Goal: Task Accomplishment & Management: Complete application form

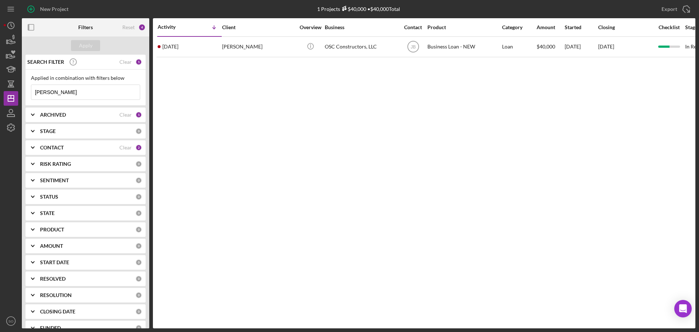
drag, startPoint x: 67, startPoint y: 91, endPoint x: 0, endPoint y: 76, distance: 68.4
click at [56, 92] on input "ortman" at bounding box center [85, 92] width 109 height 15
click at [106, 147] on div "CONTACT" at bounding box center [79, 148] width 79 height 6
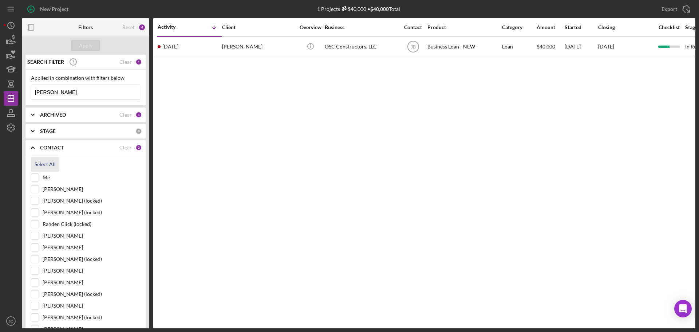
click at [43, 162] on div "Select All" at bounding box center [45, 164] width 21 height 15
checkbox input "true"
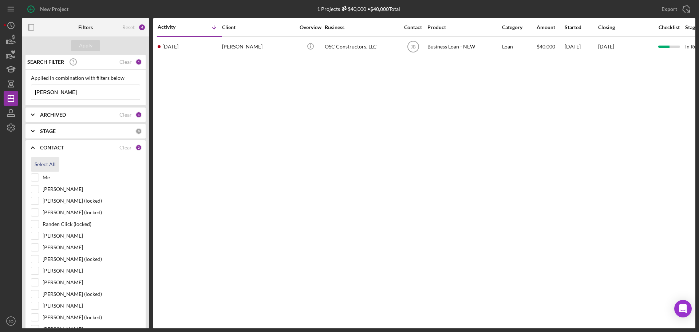
checkbox input "true"
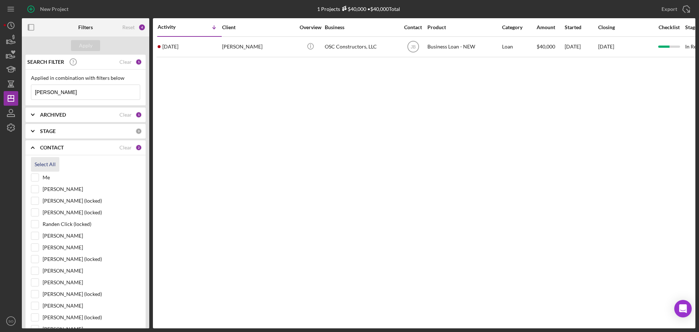
checkbox input "true"
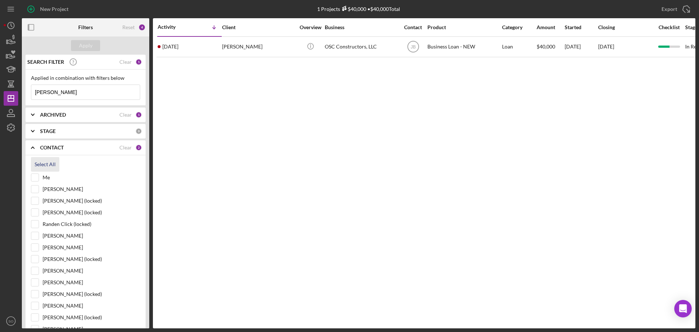
checkbox input "true"
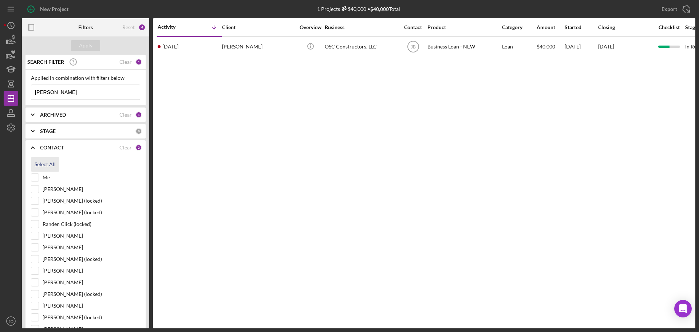
checkbox input "true"
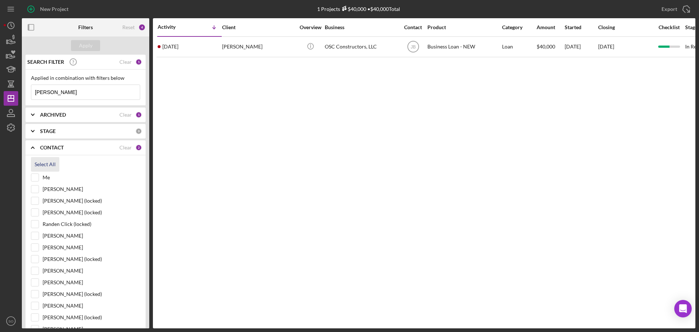
checkbox input "true"
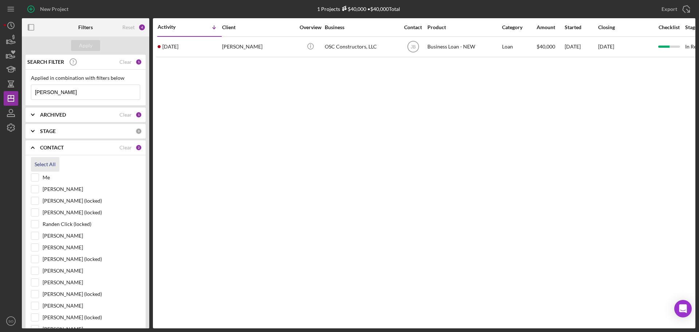
checkbox input "true"
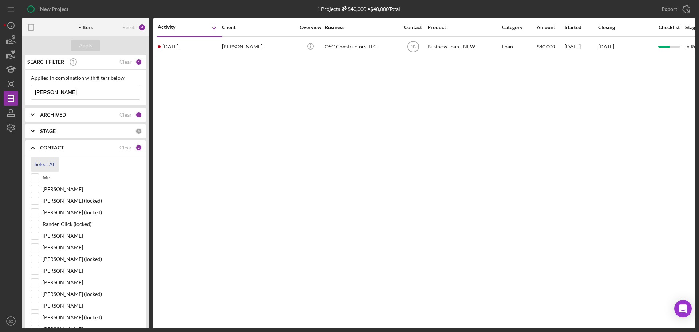
checkbox input "true"
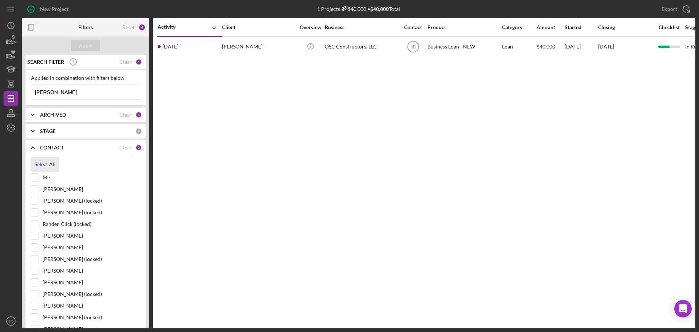
checkbox input "true"
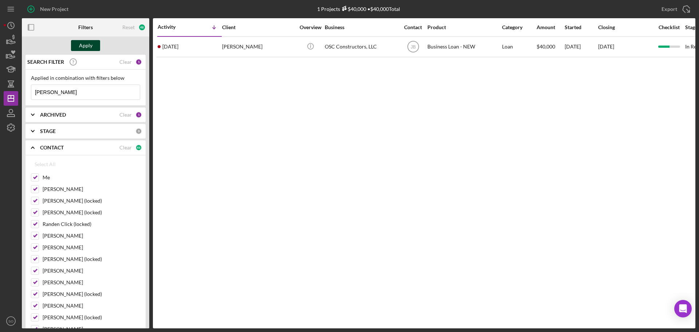
click at [78, 44] on button "Apply" at bounding box center [85, 45] width 29 height 11
click at [74, 115] on div "ARCHIVED" at bounding box center [79, 115] width 79 height 6
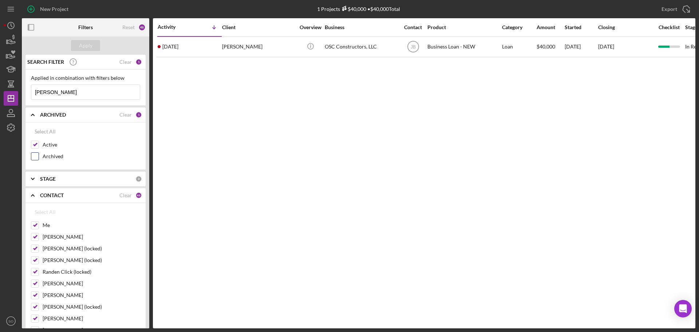
click at [42, 156] on div "Archived" at bounding box center [85, 158] width 109 height 12
click at [25, 153] on div "SEARCH FILTER Clear 1 Applied in combination with filters below ortman Icon/Men…" at bounding box center [85, 191] width 127 height 273
drag, startPoint x: 33, startPoint y: 155, endPoint x: 44, endPoint y: 152, distance: 11.3
click at [33, 155] on input "Archived" at bounding box center [34, 156] width 7 height 7
checkbox input "true"
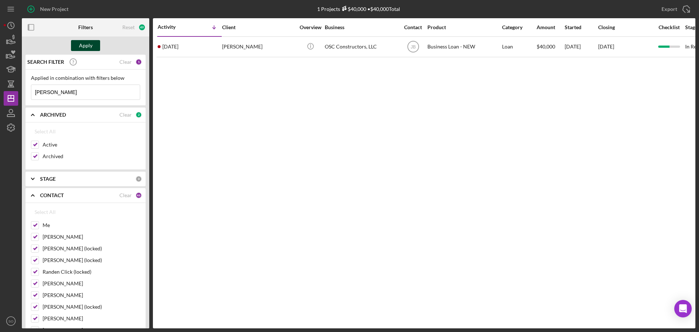
click at [83, 46] on div "Apply" at bounding box center [85, 45] width 13 height 11
drag, startPoint x: 28, startPoint y: 88, endPoint x: 0, endPoint y: 83, distance: 28.2
click at [0, 83] on div "New Project 1 Projects $40,000 • $40,000 Total ortman Export Icon/Export Filter…" at bounding box center [349, 166] width 699 height 332
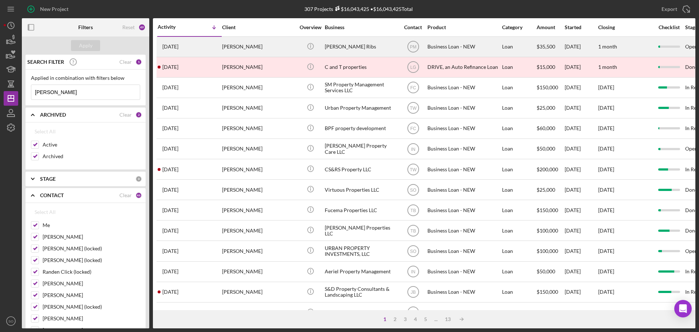
type input "roper"
click at [240, 50] on div "[PERSON_NAME]" at bounding box center [258, 46] width 73 height 19
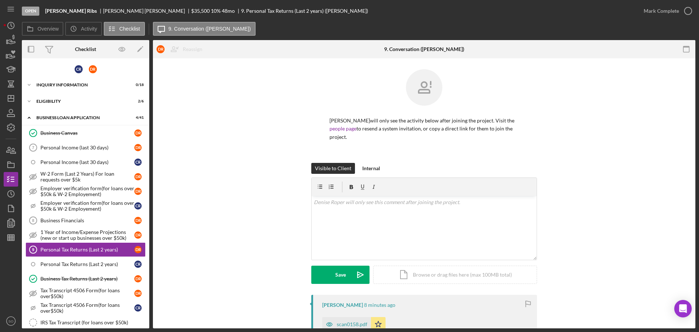
scroll to position [56, 0]
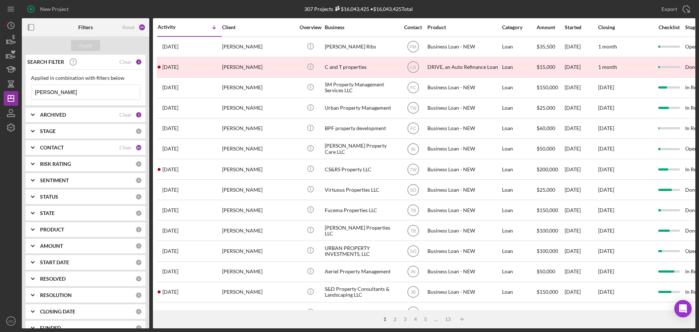
click at [33, 90] on input "roper" at bounding box center [85, 92] width 109 height 15
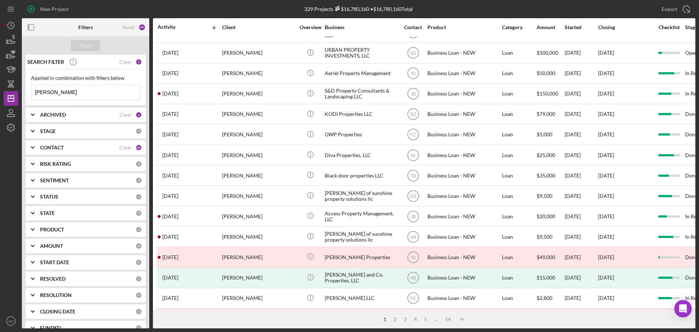
scroll to position [247, 0]
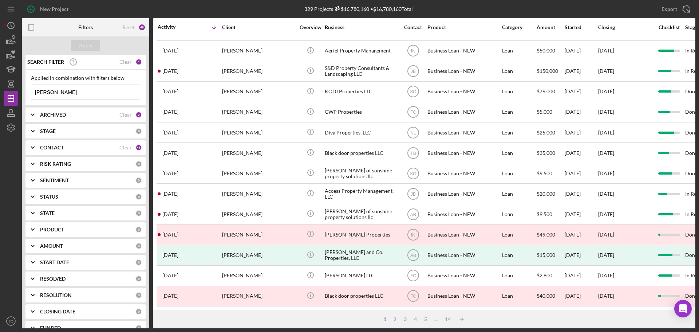
type input "denise roper"
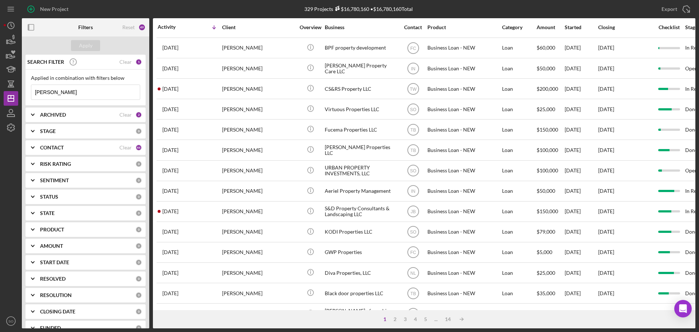
scroll to position [0, 0]
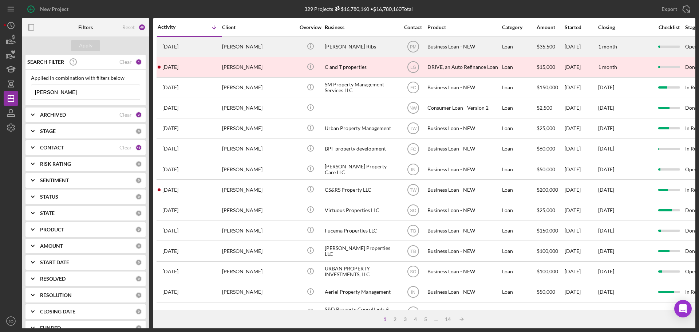
click at [269, 49] on div "[PERSON_NAME]" at bounding box center [258, 46] width 73 height 19
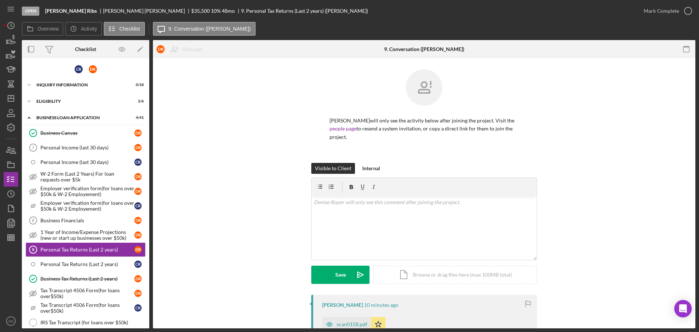
scroll to position [56, 0]
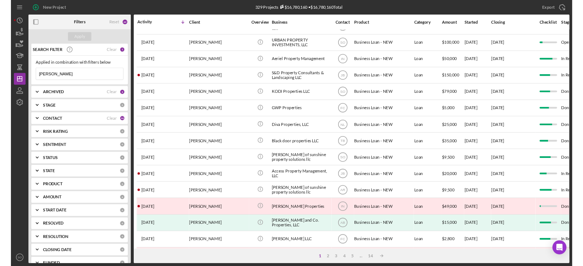
scroll to position [247, 0]
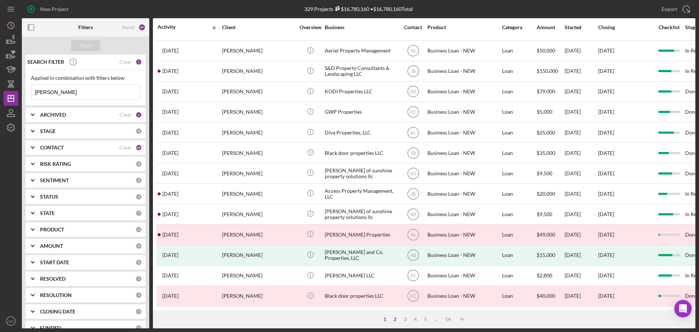
click at [394, 319] on div "2" at bounding box center [395, 319] width 10 height 6
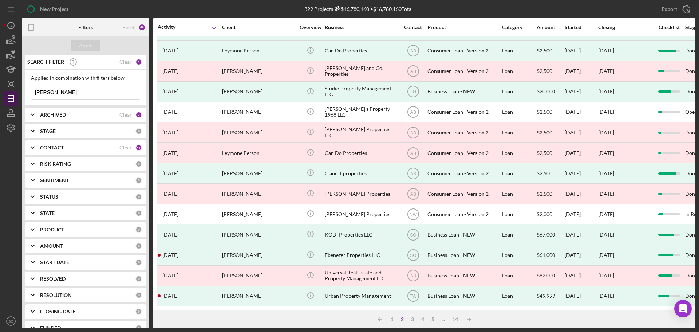
drag, startPoint x: 50, startPoint y: 93, endPoint x: 15, endPoint y: 93, distance: 34.6
click at [15, 93] on div "New Project 329 Projects $16,780,160 • $16,780,160 Total denise roper Export Ic…" at bounding box center [350, 164] width 692 height 328
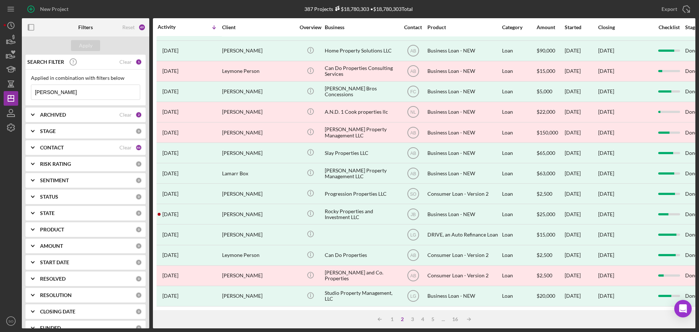
click at [40, 94] on input "carl roper" at bounding box center [85, 92] width 109 height 15
type input "denise roper"
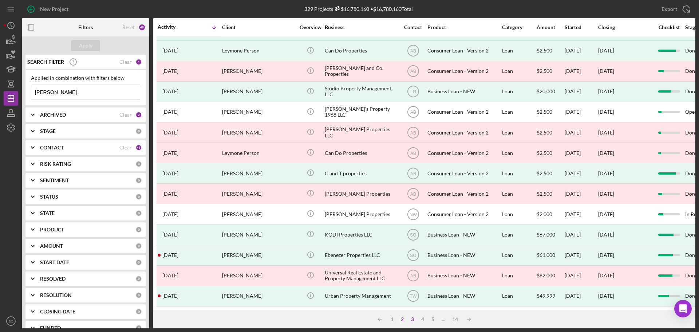
click at [412, 320] on div "3" at bounding box center [412, 319] width 10 height 6
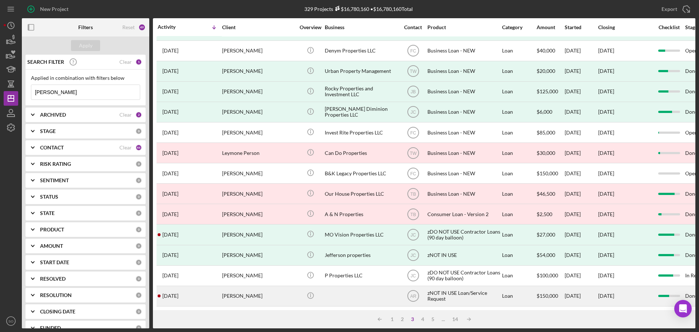
drag, startPoint x: 179, startPoint y: 295, endPoint x: 170, endPoint y: 295, distance: 9.5
click at [170, 295] on div "2 years ago Denise Roper" at bounding box center [190, 295] width 64 height 19
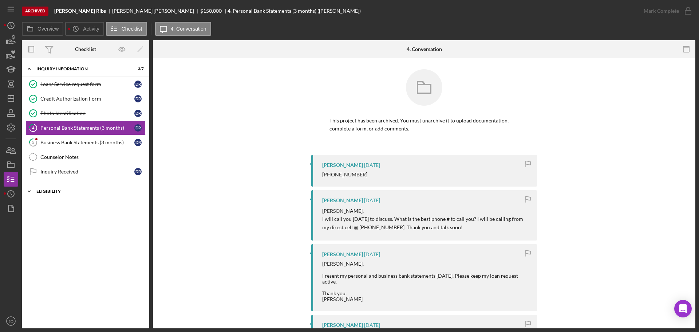
click at [64, 192] on div "Eligibility" at bounding box center [88, 191] width 104 height 4
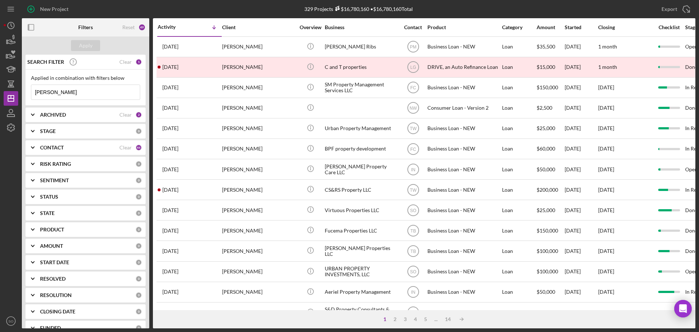
drag, startPoint x: 90, startPoint y: 91, endPoint x: 0, endPoint y: 88, distance: 90.0
click at [0, 88] on div "New Project 329 Projects $16,780,160 • $16,780,160 Total denise roper Export Ic…" at bounding box center [349, 166] width 699 height 332
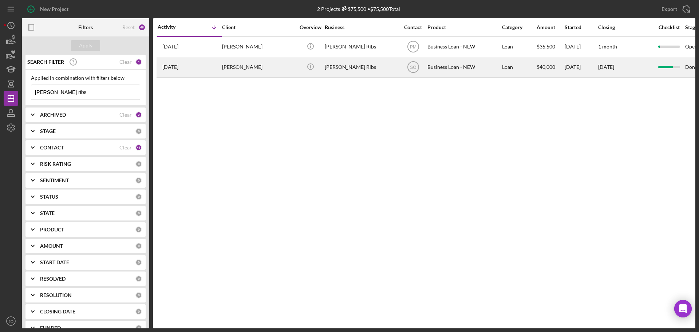
type input "roper's ribs"
click at [200, 71] on div "2 years ago Denise Roper" at bounding box center [190, 67] width 64 height 19
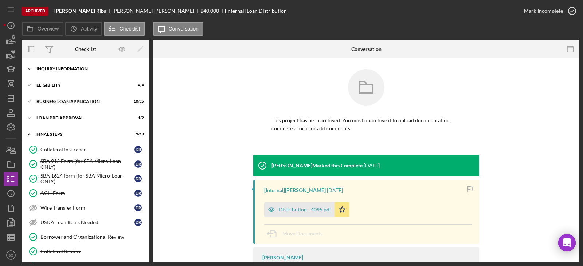
click at [64, 71] on div "INQUIRY INFORMATION" at bounding box center [88, 69] width 104 height 4
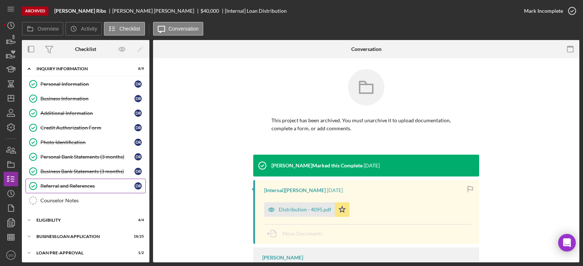
click at [89, 187] on div "Referral and References" at bounding box center [87, 186] width 94 height 6
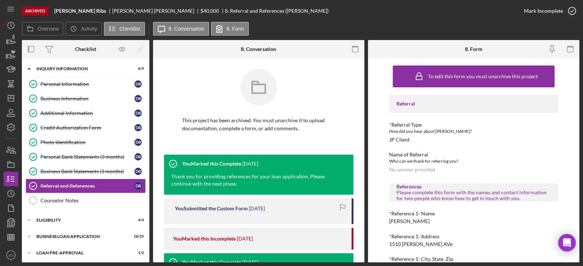
scroll to position [36, 0]
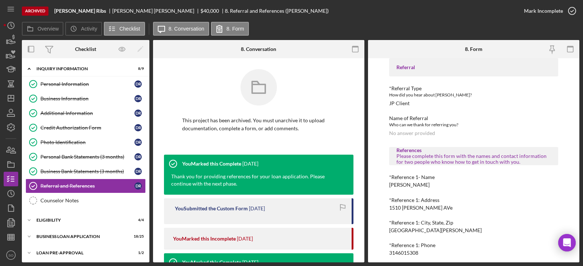
click at [408, 184] on div "Jonathan Roper" at bounding box center [409, 185] width 40 height 6
copy div "Jonathan Roper"
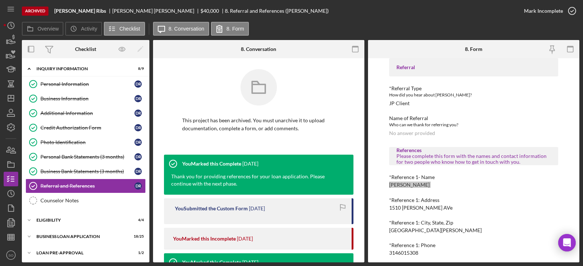
scroll to position [109, 0]
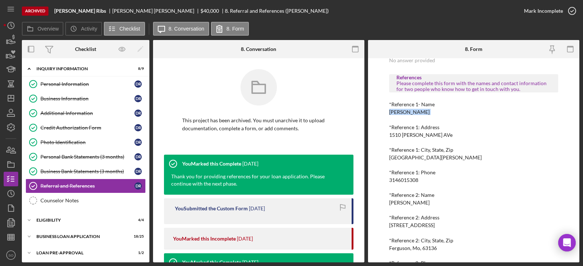
click at [406, 181] on div "3146015308" at bounding box center [403, 180] width 29 height 6
copy div "3146015308"
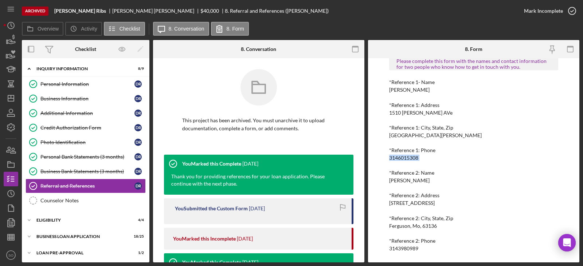
click at [409, 136] on div "St. Louis, Mo, 63117" at bounding box center [435, 136] width 92 height 6
copy div "St. Louis, Mo, 63117"
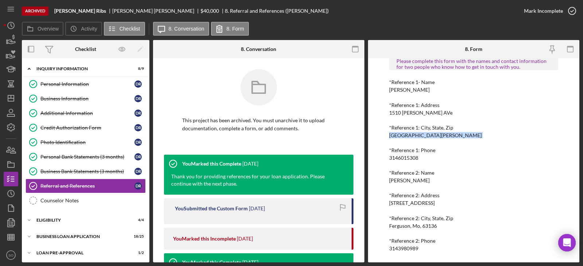
click at [415, 114] on div "1510 McCausland AVe" at bounding box center [420, 113] width 63 height 6
copy div "1510 McCausland AVe"
click at [401, 180] on div "[PERSON_NAME]" at bounding box center [409, 181] width 40 height 6
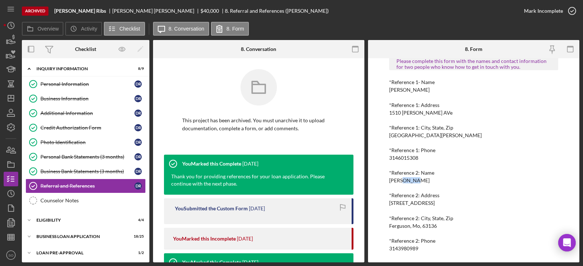
click at [401, 180] on div "[PERSON_NAME]" at bounding box center [409, 181] width 40 height 6
copy div "[PERSON_NAME]"
click at [417, 204] on div "1805 Millshire Drive" at bounding box center [412, 203] width 46 height 6
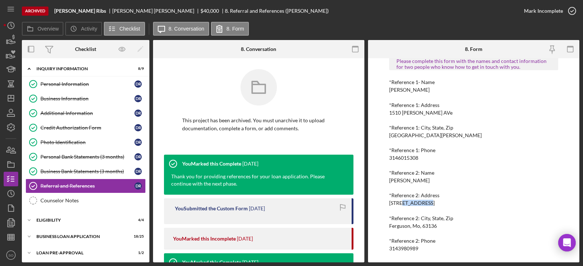
click at [417, 204] on div "1805 Millshire Drive" at bounding box center [412, 203] width 46 height 6
copy div "1805 Millshire Drive"
click at [428, 224] on div "Ferguson, Mo, 63136" at bounding box center [413, 226] width 48 height 6
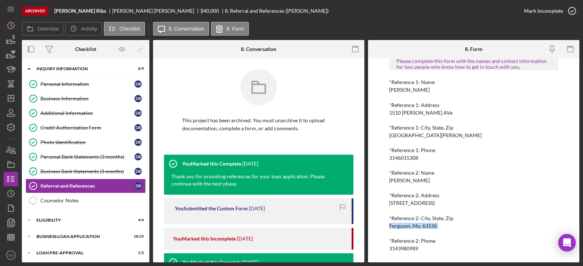
copy div "Ferguson, Mo, 63136"
click at [408, 248] on div "3143980989" at bounding box center [403, 249] width 29 height 6
copy div "3143980989"
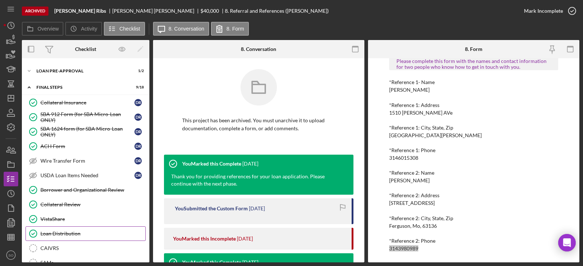
scroll to position [109, 0]
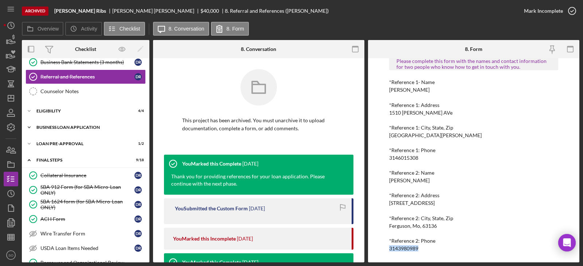
drag, startPoint x: 55, startPoint y: 125, endPoint x: 64, endPoint y: 134, distance: 12.9
click at [55, 125] on div "Icon/Expander BUSINESS LOAN APPLICATION 18 / 25" at bounding box center [85, 127] width 127 height 15
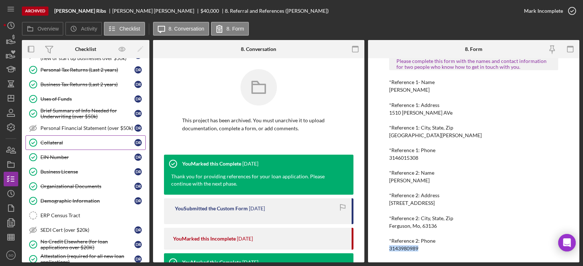
scroll to position [291, 0]
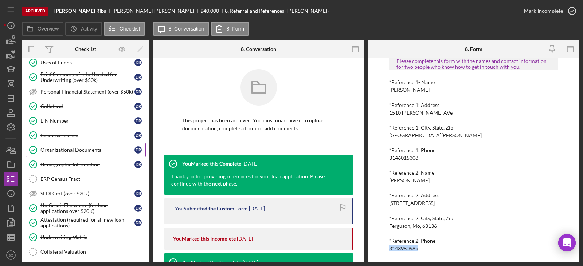
click at [79, 154] on link "Organizational Documents Organizational Documents D R" at bounding box center [85, 150] width 120 height 15
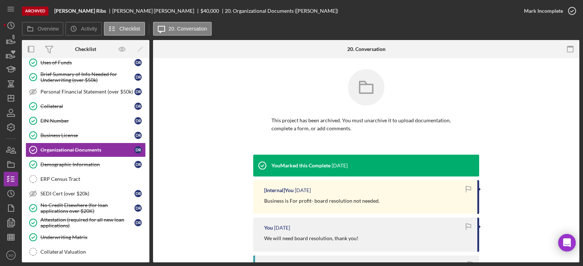
scroll to position [182, 0]
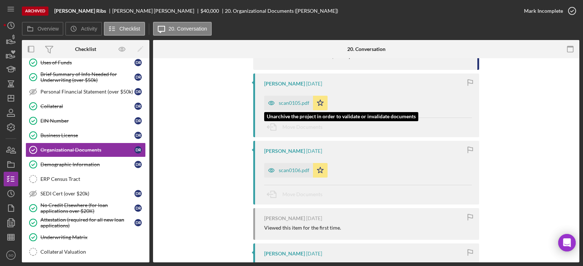
click at [285, 102] on div "scan0105.pdf" at bounding box center [294, 103] width 31 height 6
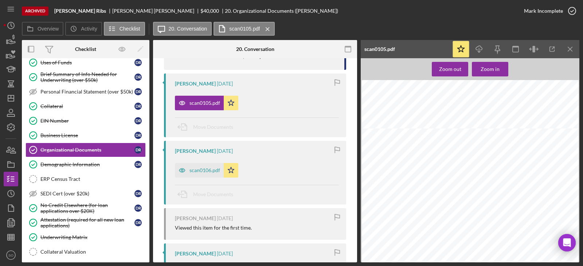
scroll to position [4110, 0]
click at [481, 47] on icon "button" at bounding box center [479, 48] width 6 height 4
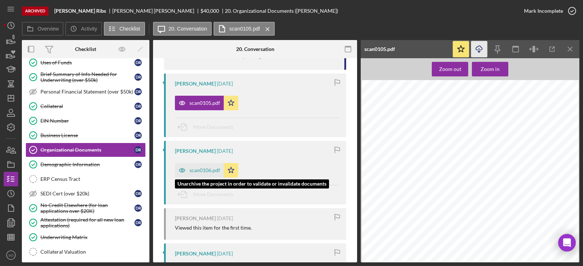
click at [198, 169] on div "scan0106.pdf" at bounding box center [204, 170] width 31 height 6
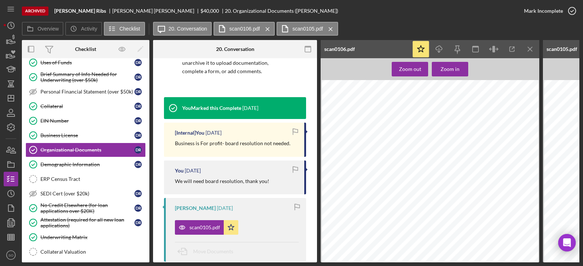
scroll to position [0, 0]
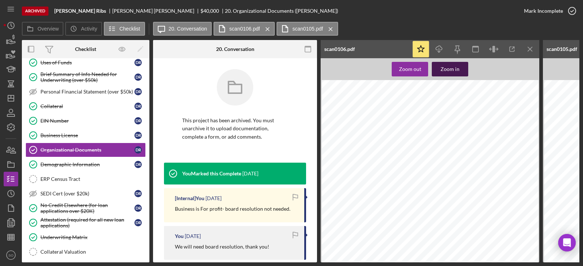
drag, startPoint x: 442, startPoint y: 51, endPoint x: 445, endPoint y: 63, distance: 13.0
click at [442, 51] on icon "Icon/Download" at bounding box center [439, 49] width 16 height 16
click at [65, 127] on link "EIN Number EIN Number D R" at bounding box center [85, 121] width 120 height 15
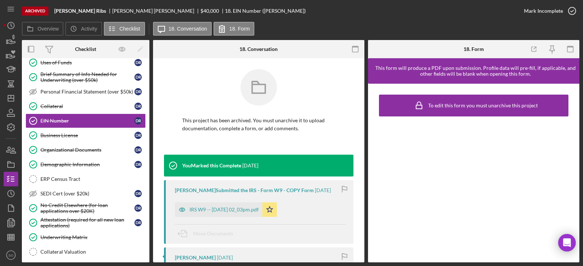
scroll to position [73, 0]
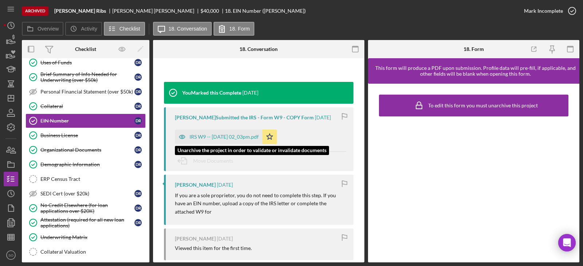
click at [228, 137] on div "IRS W9 -- 2024-03-12 02_03pm.pdf" at bounding box center [223, 137] width 69 height 6
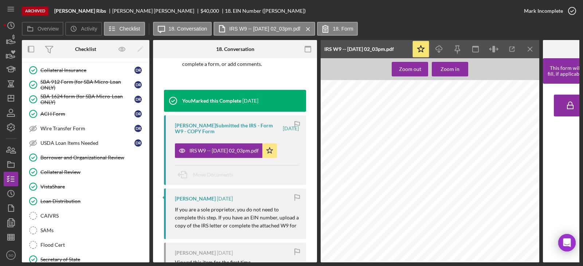
scroll to position [1238, 0]
click at [107, 158] on div "Borrower and Organizational Review" at bounding box center [92, 158] width 105 height 6
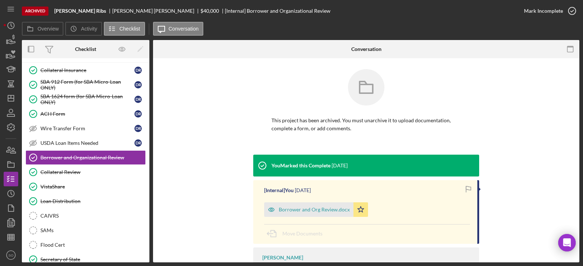
scroll to position [67, 0]
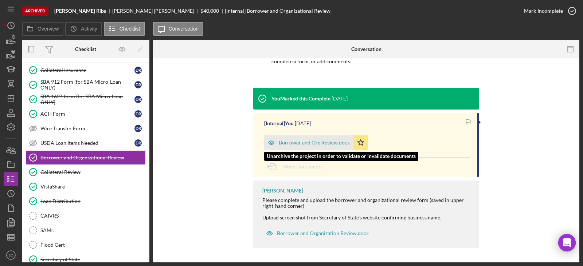
click at [323, 139] on div "Borrower and Org Review.docx" at bounding box center [308, 142] width 89 height 15
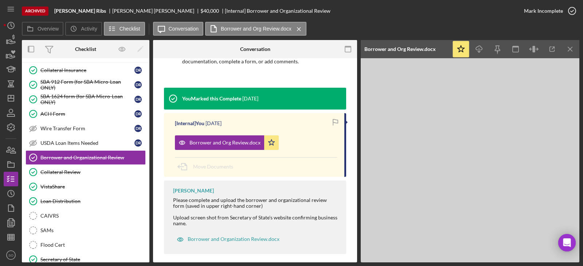
scroll to position [73, 0]
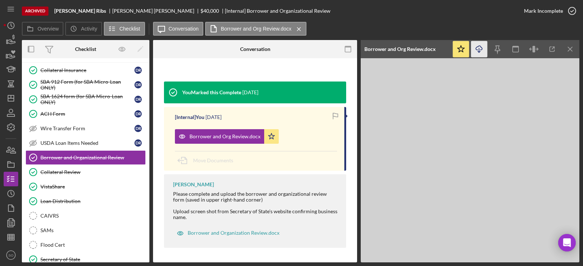
click at [478, 54] on icon "Icon/Download" at bounding box center [479, 49] width 16 height 16
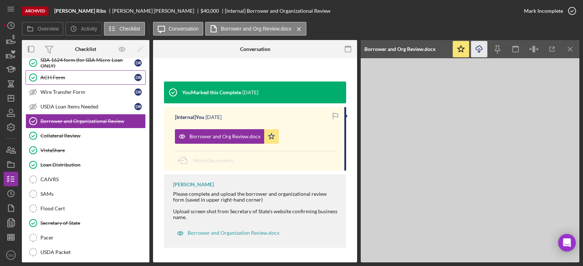
scroll to position [546, 0]
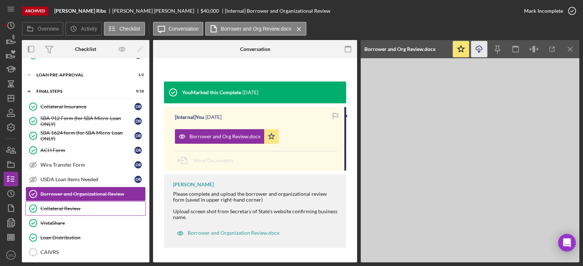
click at [86, 208] on div "Collateral Review" at bounding box center [92, 209] width 105 height 6
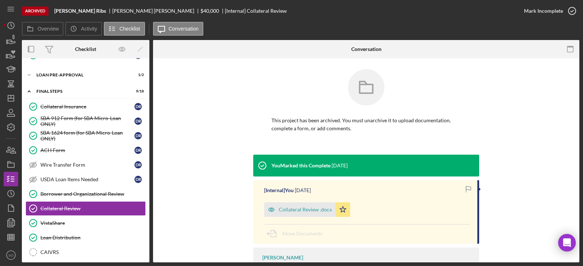
scroll to position [50, 0]
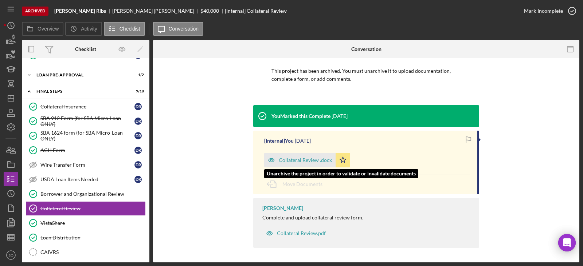
click at [298, 159] on div "Collateral Review .docx" at bounding box center [305, 160] width 53 height 6
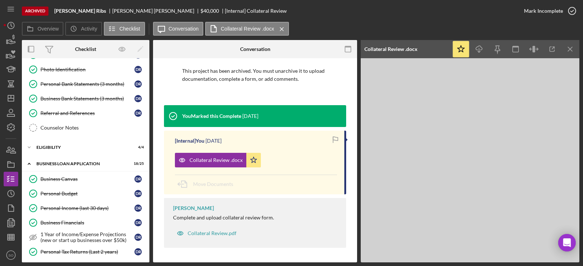
scroll to position [0, 0]
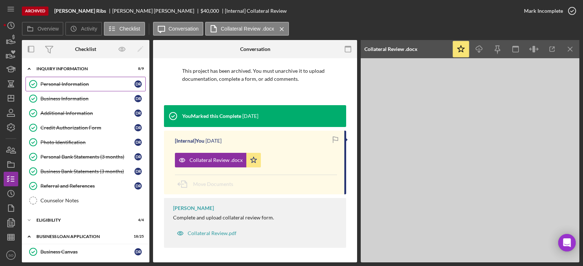
click at [69, 87] on div "Personal Information" at bounding box center [87, 84] width 94 height 6
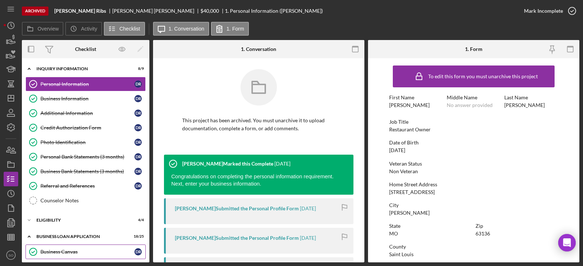
scroll to position [36, 0]
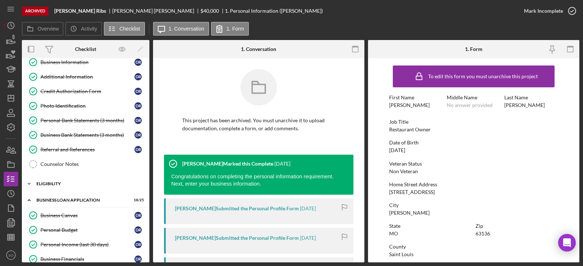
click at [63, 184] on div "ELIGIBILITY" at bounding box center [88, 184] width 104 height 4
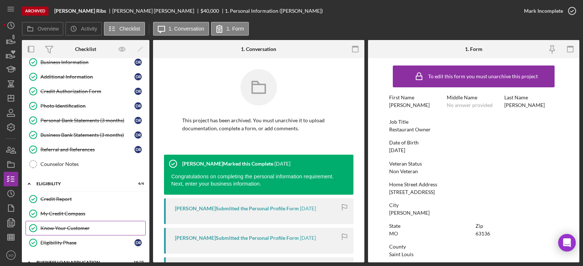
scroll to position [73, 0]
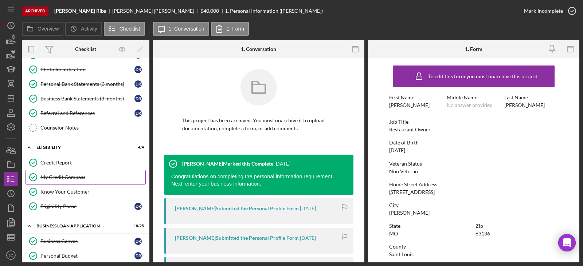
click at [74, 177] on div "My Credit Compass" at bounding box center [92, 177] width 105 height 6
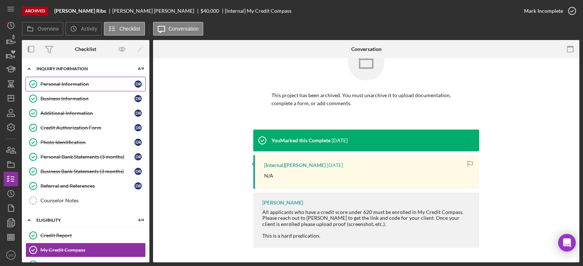
click at [69, 88] on link "Personal Information Personal Information D R" at bounding box center [85, 84] width 120 height 15
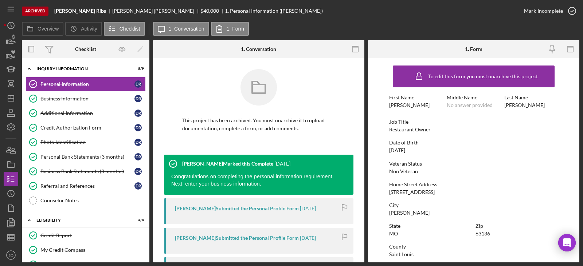
scroll to position [36, 0]
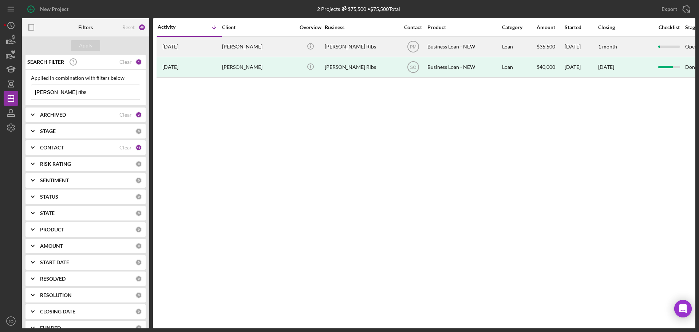
click at [217, 47] on div "2 days ago Denise Roper" at bounding box center [190, 46] width 64 height 19
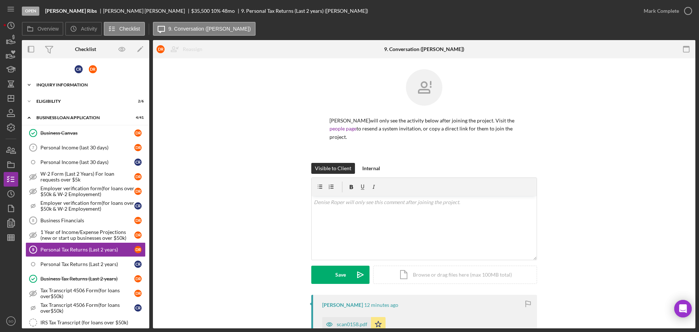
click at [84, 87] on div "Icon/Expander INQUIRY INFORMATION 0 / 18" at bounding box center [85, 85] width 127 height 15
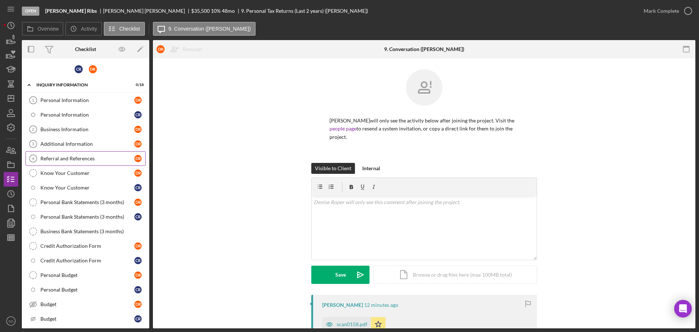
click at [82, 157] on div "Referral and References" at bounding box center [87, 158] width 94 height 6
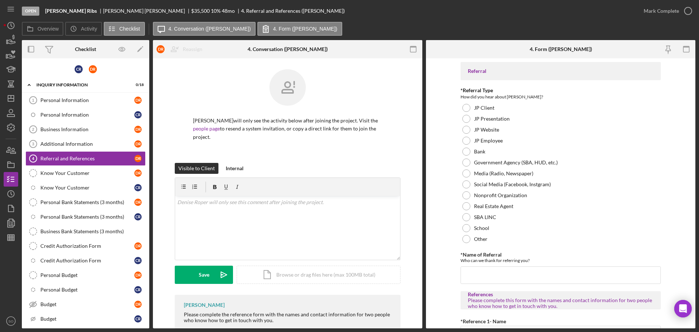
scroll to position [109, 0]
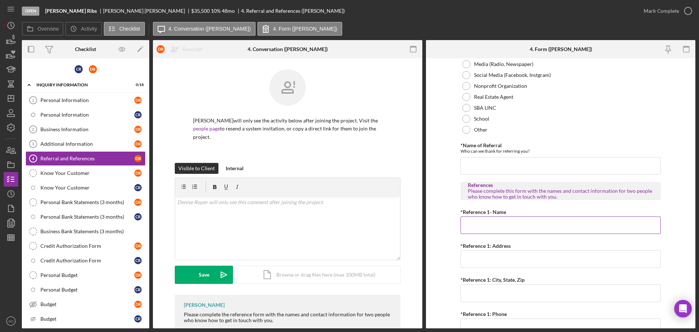
click at [488, 225] on input "*Reference 1- Name" at bounding box center [561, 224] width 200 height 17
paste input "Jonathan Roper"
type input "Jonathan Roper"
click at [496, 261] on input "*Reference 1: Address" at bounding box center [561, 258] width 200 height 17
paste input "3146015308"
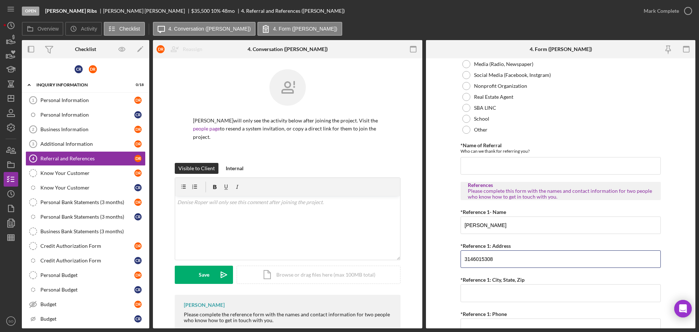
type input "3146015308"
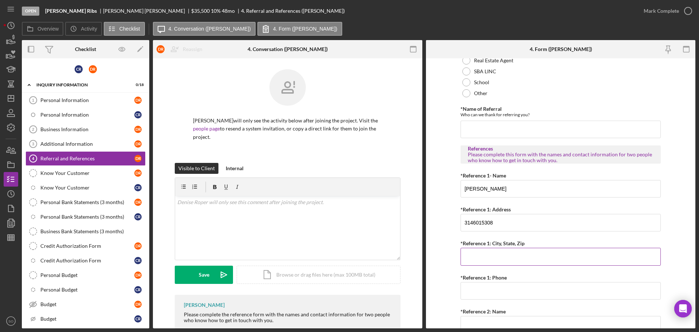
click at [484, 262] on input "*Reference 1: City, State, Zip" at bounding box center [561, 256] width 200 height 17
paste input "St. Louis, Mo, 63117"
type input "St. Louis, Mo, 63117"
drag, startPoint x: 505, startPoint y: 220, endPoint x: 395, endPoint y: 224, distance: 110.8
click at [395, 224] on div "Overview Internal Workflow Stage Open Icon/Dropdown Arrow Archive (can unarchiv…" at bounding box center [359, 184] width 674 height 288
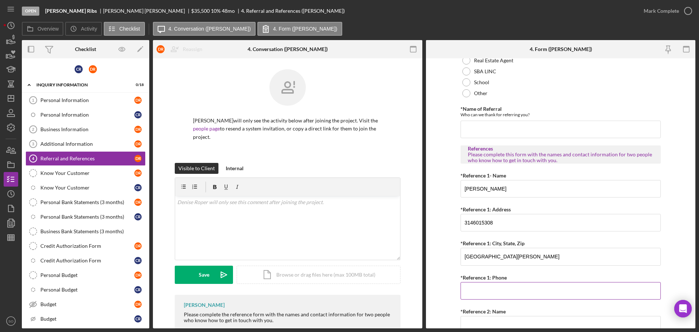
click at [482, 286] on input "*Reference 1: Phone" at bounding box center [561, 290] width 200 height 17
paste input "(314) 601-5308"
type input "(314) 601-5308"
drag, startPoint x: 514, startPoint y: 223, endPoint x: 380, endPoint y: 210, distance: 134.6
click at [380, 210] on div "Overview Internal Workflow Stage Open Icon/Dropdown Arrow Archive (can unarchiv…" at bounding box center [359, 184] width 674 height 288
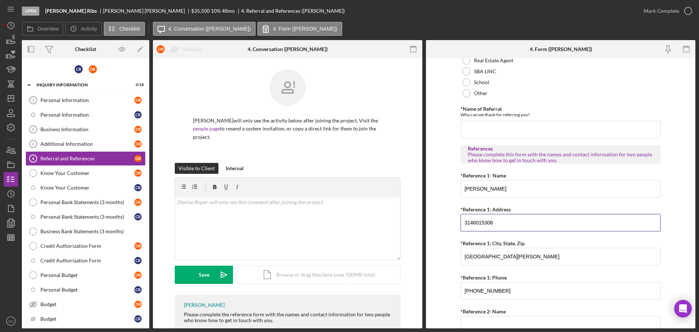
paste input "1510 McCausland AVe"
type input "1510 McCausland AVe"
click at [429, 224] on form "Referral *Referral Type How did you hear about Justine PETERSEN? JP Client JP P…" at bounding box center [560, 193] width 269 height 270
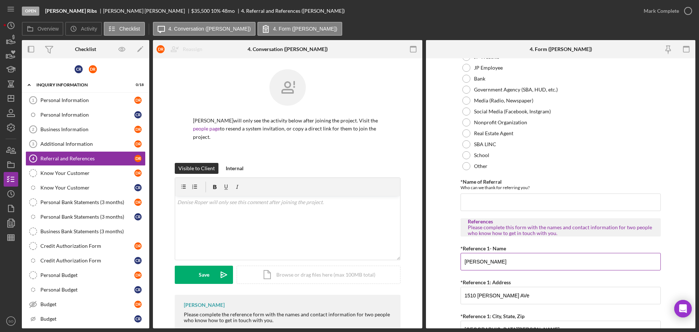
scroll to position [0, 0]
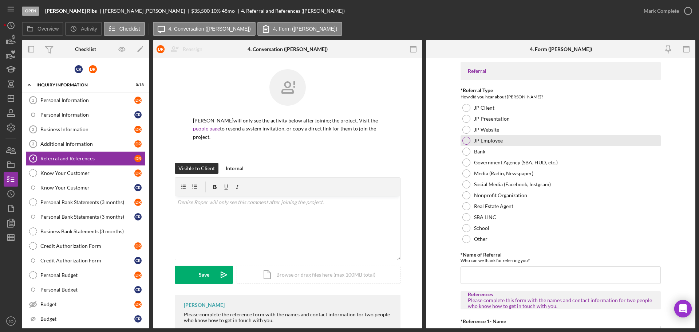
click at [467, 141] on div at bounding box center [466, 141] width 8 height 8
click at [479, 275] on input "*Name of Referral" at bounding box center [561, 274] width 200 height 17
type input "Aida"
click at [443, 248] on form "Referral *Referral Type How did you hear about Justine PETERSEN? JP Client JP P…" at bounding box center [560, 193] width 269 height 270
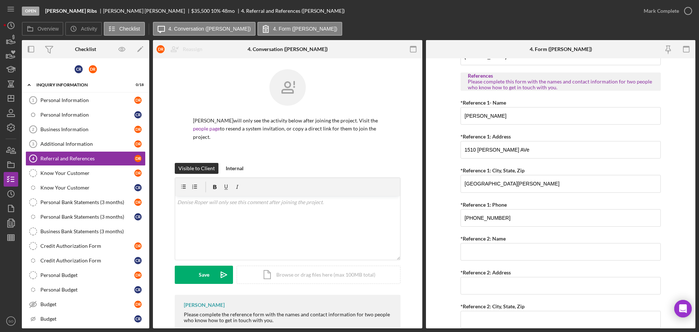
scroll to position [255, 0]
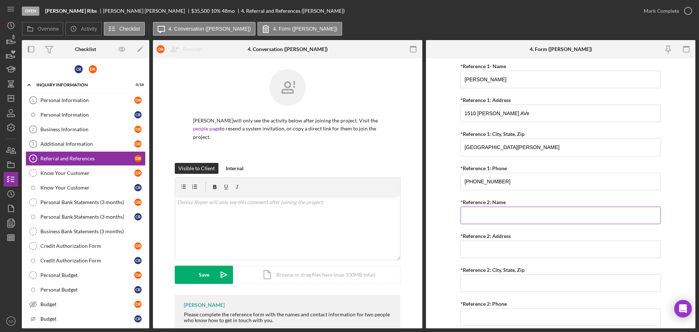
click at [501, 216] on input "*Reference 2: Name" at bounding box center [561, 214] width 200 height 17
paste input "[PERSON_NAME]"
type input "[PERSON_NAME]"
click at [476, 247] on input "*Reference 2: Address" at bounding box center [561, 248] width 200 height 17
paste input "1805 Millshire Drive"
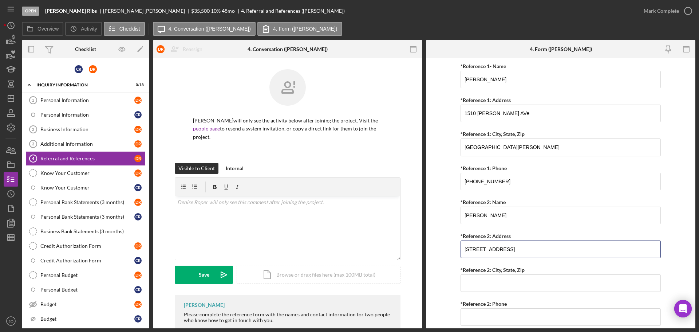
type input "1805 Millshire Drive"
click at [491, 286] on input "*Reference 2: City, State, Zip" at bounding box center [561, 282] width 200 height 17
paste input "Ferguson, Mo, 63136"
type input "Ferguson, Mo, 63136"
click at [473, 313] on input "*Reference 2: Phone" at bounding box center [561, 316] width 200 height 17
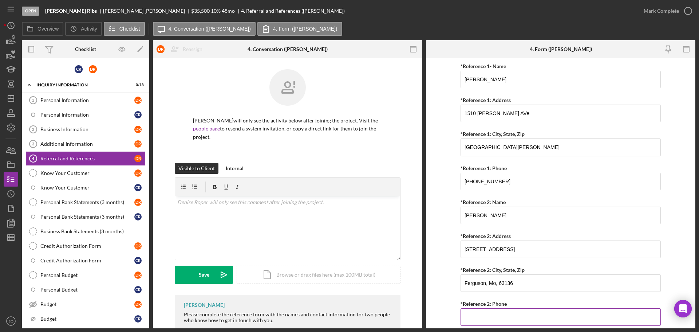
paste input "(314) 398-0989"
type input "(314) 398-0989"
click at [449, 302] on form "Referral *Referral Type How did you hear about Justine PETERSEN? JP Client JP P…" at bounding box center [560, 193] width 269 height 270
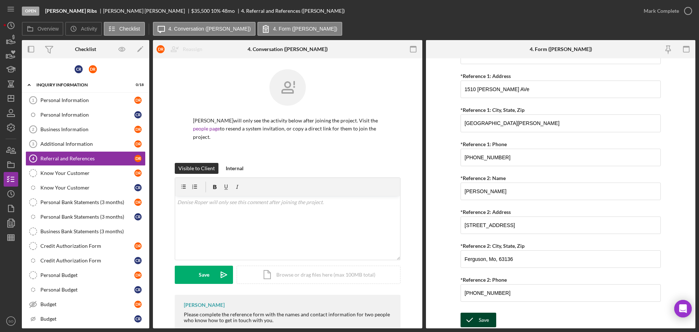
click at [485, 318] on div "Save" at bounding box center [484, 319] width 10 height 15
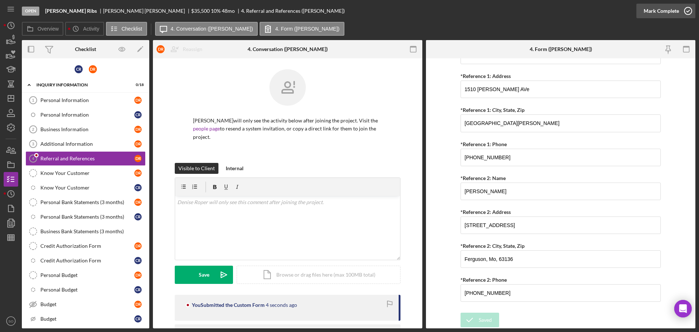
click at [658, 13] on div "Mark Complete" at bounding box center [661, 11] width 35 height 15
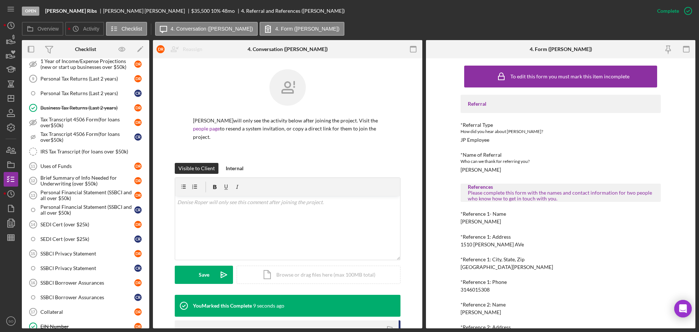
scroll to position [510, 0]
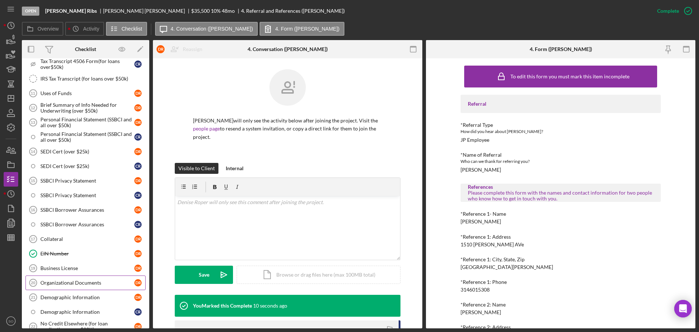
drag, startPoint x: 99, startPoint y: 283, endPoint x: 105, endPoint y: 286, distance: 6.6
click at [99, 283] on div "Organizational Documents" at bounding box center [87, 283] width 94 height 6
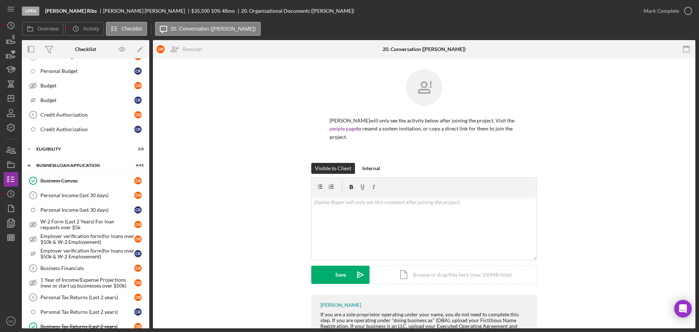
scroll to position [291, 0]
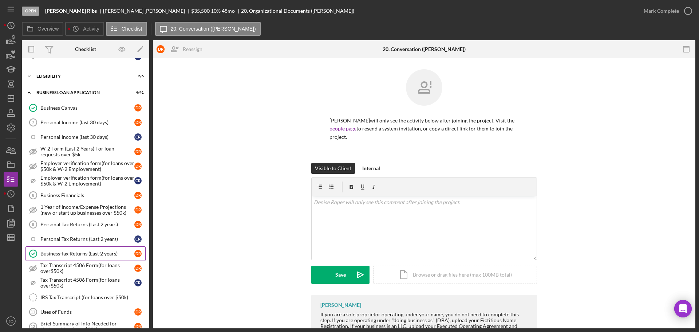
click at [87, 252] on div "Business Tax Returns (Last 2 years)" at bounding box center [87, 254] width 94 height 6
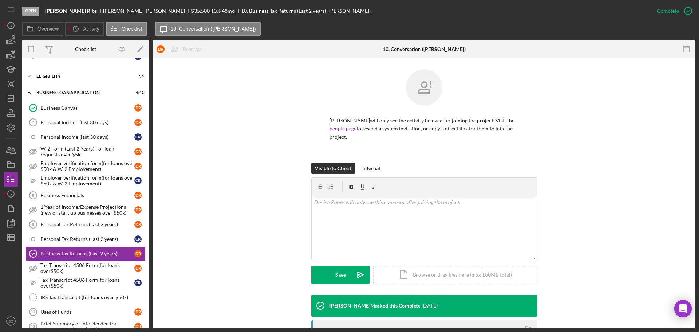
scroll to position [109, 0]
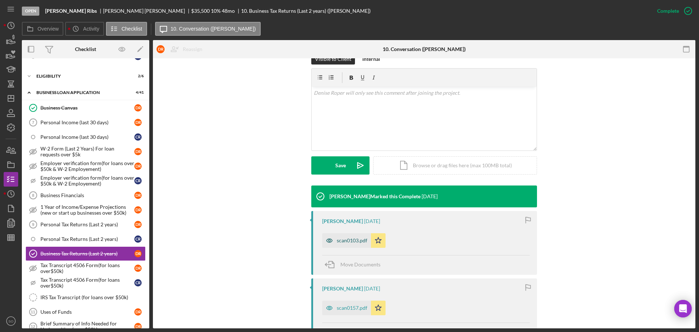
click at [354, 235] on div "scan0103.pdf" at bounding box center [346, 240] width 49 height 15
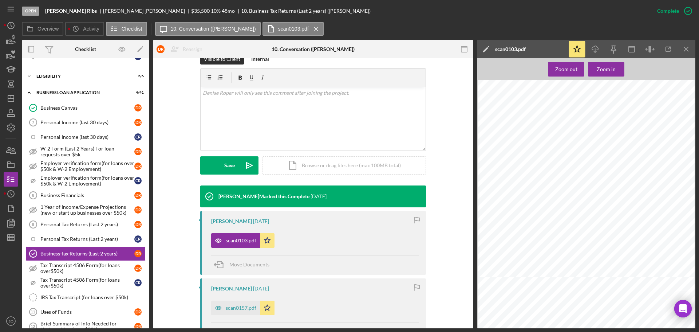
scroll to position [0, 0]
click at [596, 47] on icon "Icon/Download" at bounding box center [595, 49] width 16 height 16
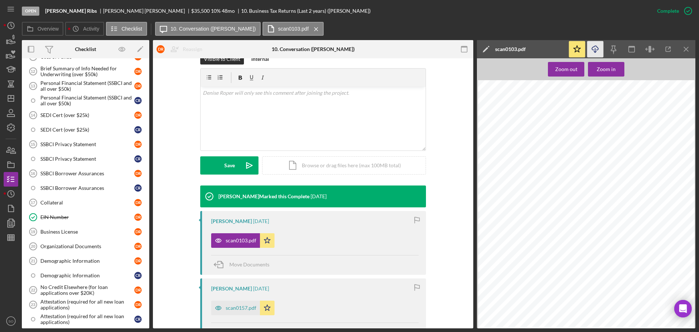
scroll to position [583, 0]
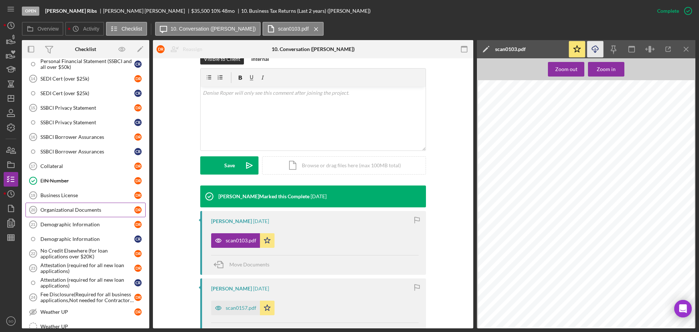
click at [69, 214] on link "Organizational Documents 20 Organizational Documents D R" at bounding box center [85, 209] width 120 height 15
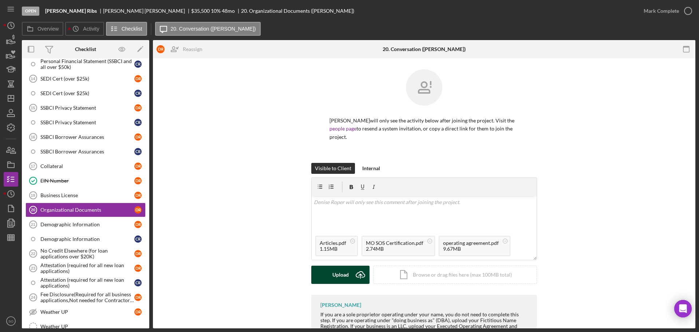
click at [351, 268] on icon "Icon/Upload" at bounding box center [360, 274] width 18 height 18
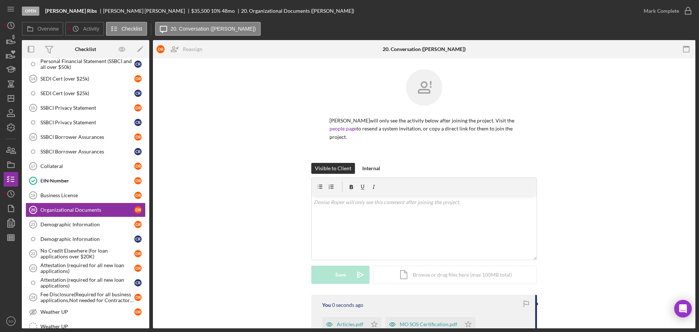
scroll to position [73, 0]
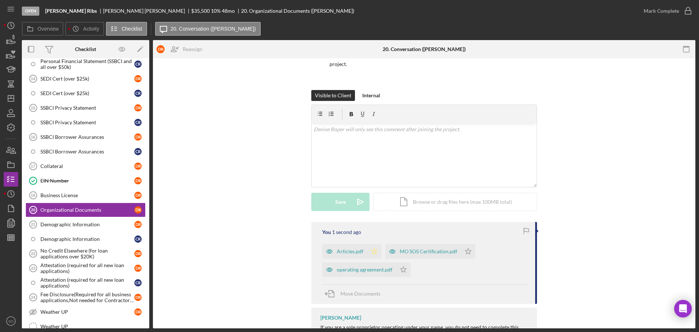
click at [373, 244] on icon "Icon/Star" at bounding box center [374, 251] width 15 height 15
click at [467, 244] on icon "Icon/Star" at bounding box center [468, 251] width 15 height 15
click at [406, 262] on icon "Icon/Star" at bounding box center [403, 269] width 15 height 15
click at [373, 265] on div "operating agreement.pdf" at bounding box center [359, 269] width 74 height 15
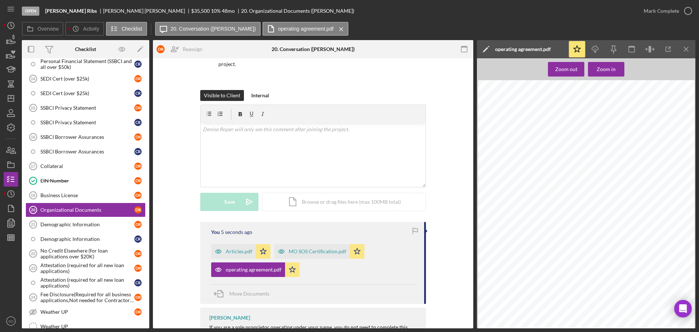
scroll to position [109, 0]
click at [310, 249] on div "MO SOS Certification.pdf" at bounding box center [312, 251] width 76 height 15
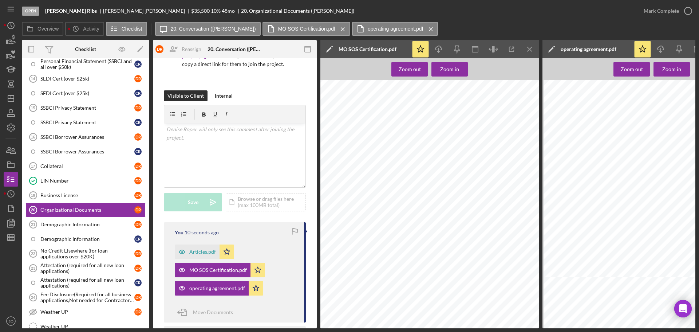
scroll to position [0, 0]
click at [644, 12] on div "Mark Complete" at bounding box center [661, 11] width 35 height 15
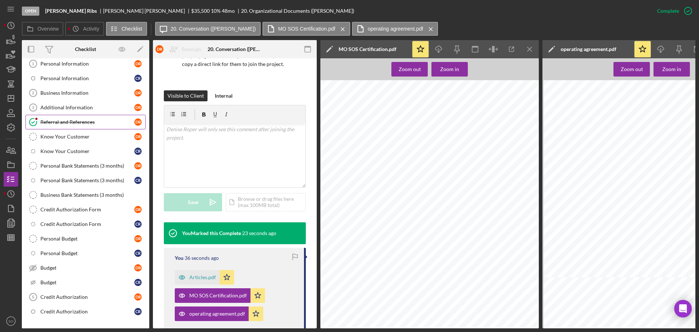
scroll to position [73, 0]
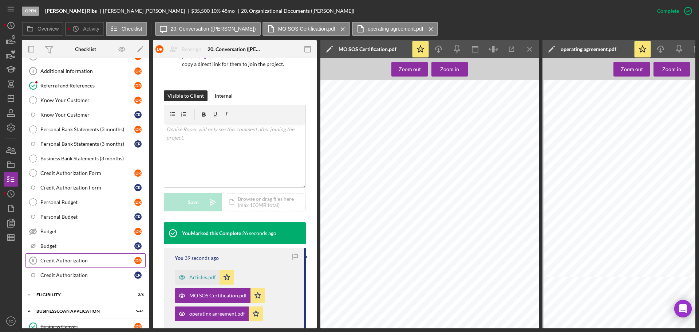
click at [96, 264] on link "Credit Authorization 5 Credit Authorization D R" at bounding box center [85, 260] width 120 height 15
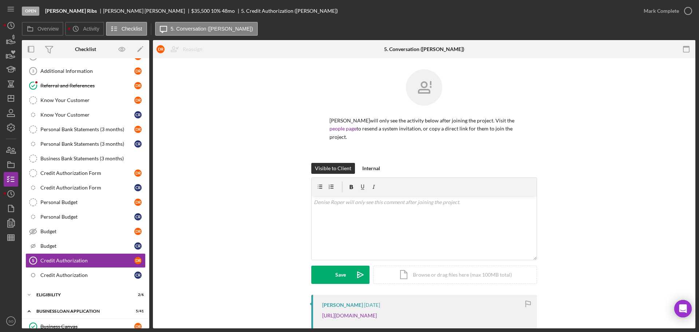
scroll to position [54, 0]
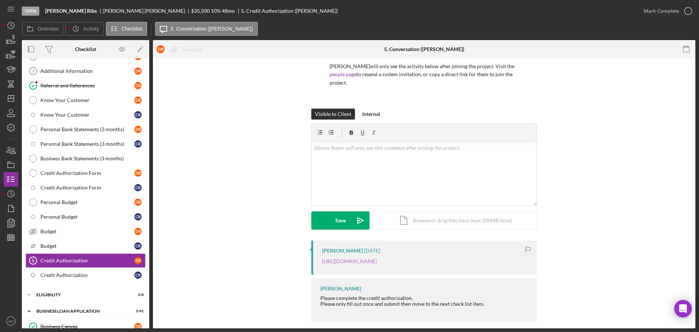
click at [324, 258] on link "[URL][DOMAIN_NAME]" at bounding box center [349, 261] width 55 height 6
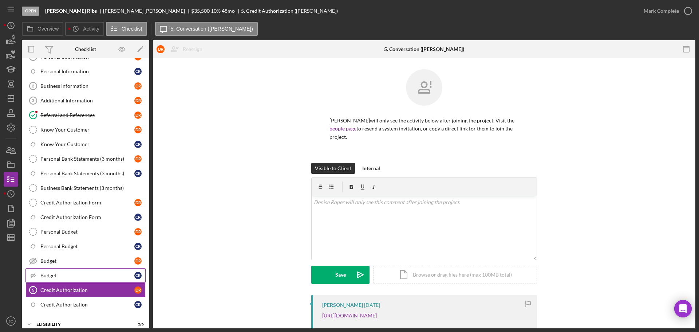
scroll to position [116, 0]
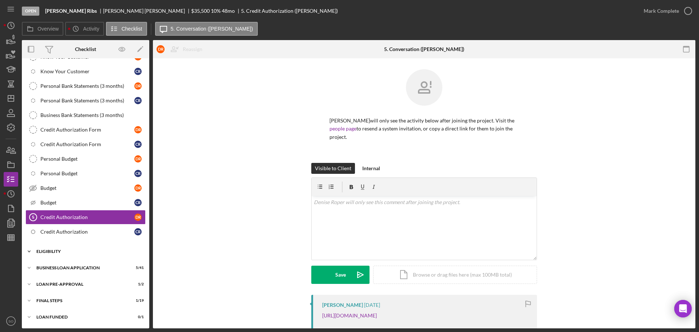
click at [82, 248] on div "Icon/Expander ELIGIBILITY 2 / 6" at bounding box center [85, 251] width 127 height 15
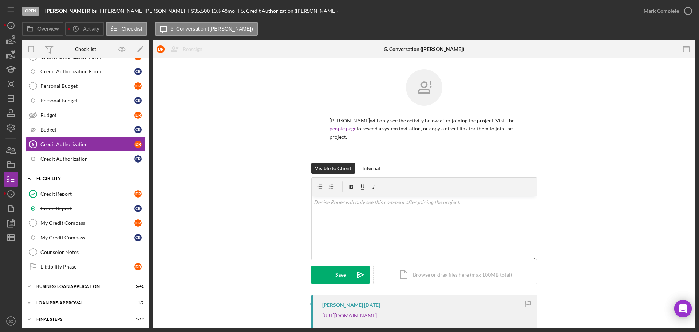
scroll to position [208, 0]
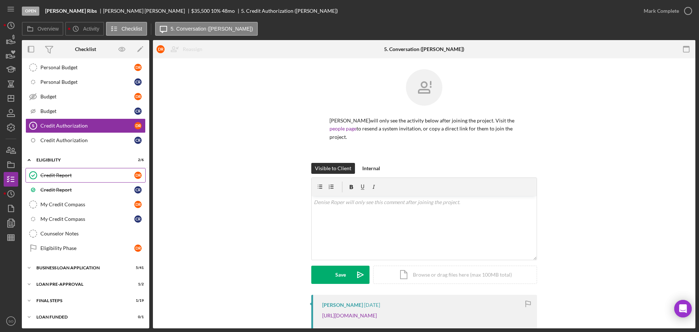
click at [80, 178] on div "Credit Report" at bounding box center [87, 175] width 94 height 6
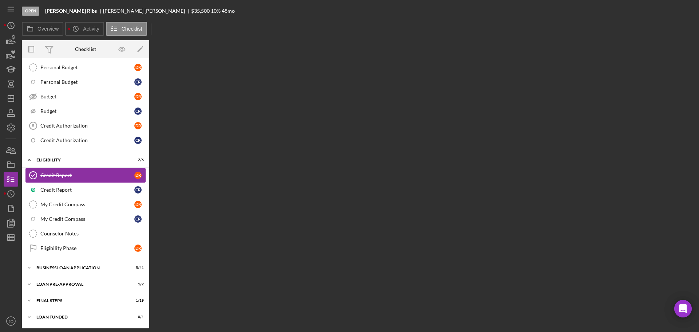
scroll to position [208, 0]
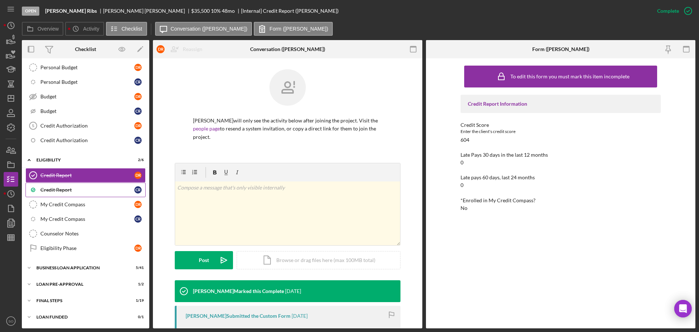
click at [70, 193] on link "Credit Report C R" at bounding box center [85, 189] width 120 height 15
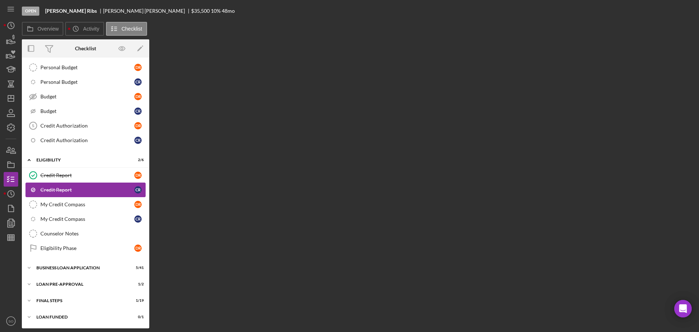
scroll to position [208, 0]
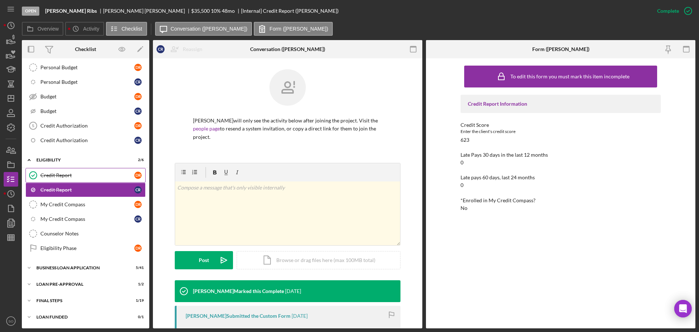
click at [93, 177] on div "Credit Report" at bounding box center [87, 175] width 94 height 6
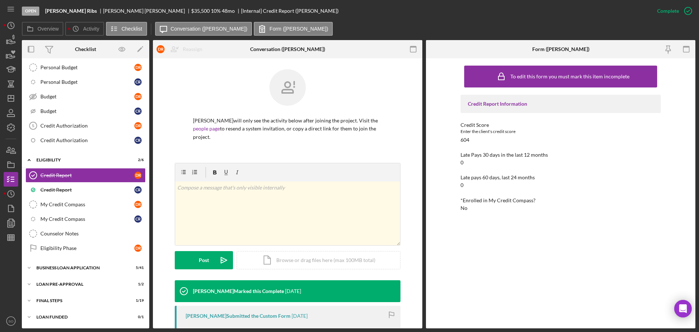
scroll to position [146, 0]
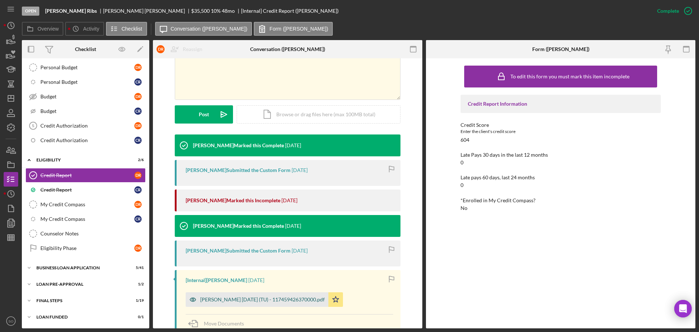
click at [286, 296] on div "[PERSON_NAME] [DATE] (TU) - 117459426370000.pdf" at bounding box center [262, 299] width 125 height 6
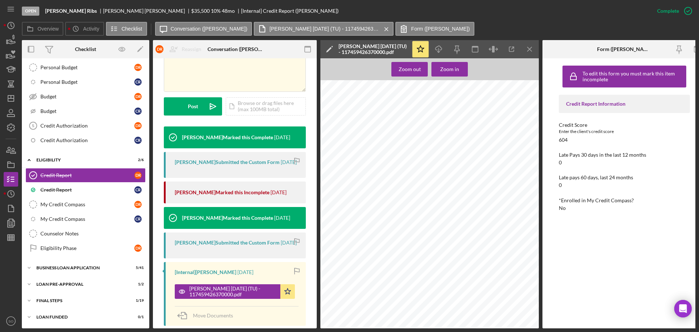
scroll to position [73, 0]
click at [531, 51] on icon "Icon/Menu Close" at bounding box center [530, 49] width 16 height 16
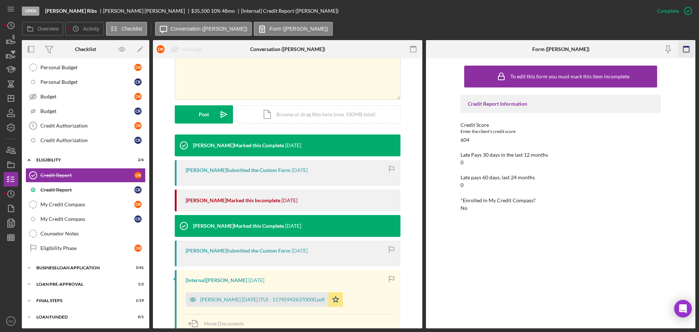
click at [682, 51] on icon "button" at bounding box center [686, 49] width 16 height 16
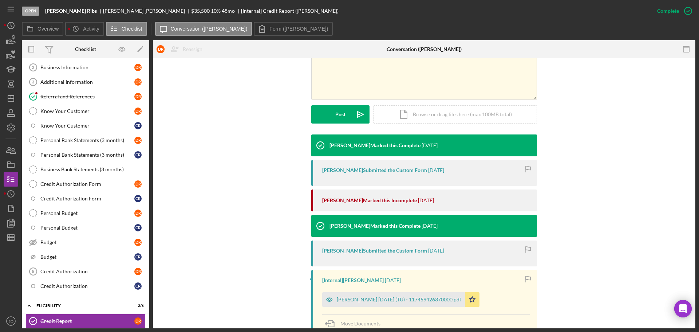
scroll to position [208, 0]
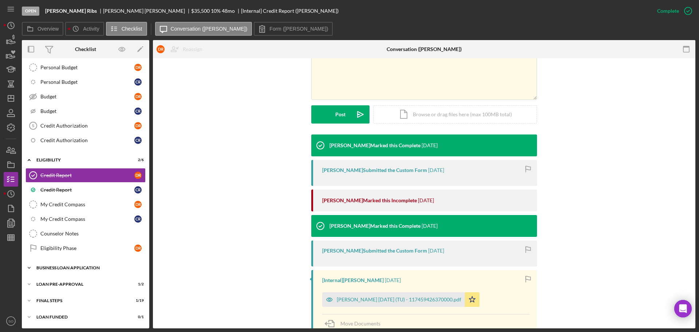
click at [90, 268] on div "BUSINESS LOAN APPLICATION" at bounding box center [88, 267] width 104 height 4
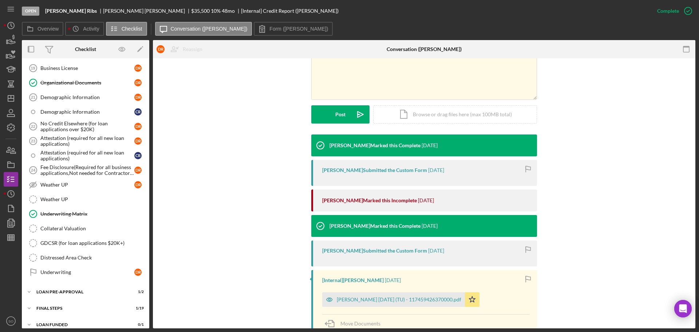
scroll to position [809, 0]
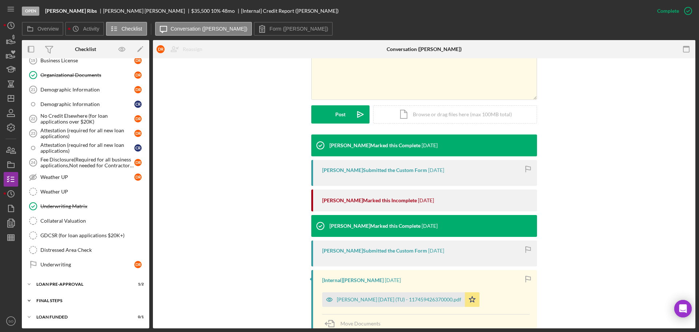
click at [90, 298] on div "FINAL STEPS" at bounding box center [88, 300] width 104 height 4
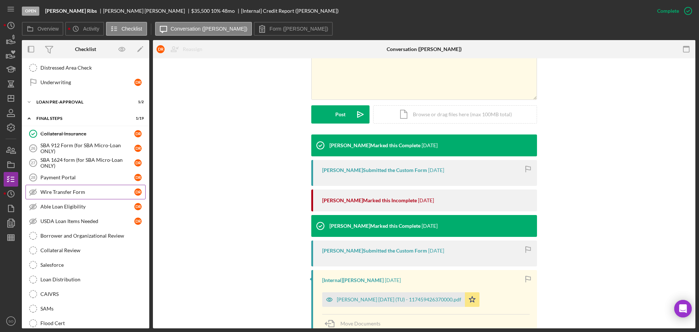
click at [80, 196] on link "Wire Transfer Form Wire Transfer Form D R" at bounding box center [85, 192] width 120 height 15
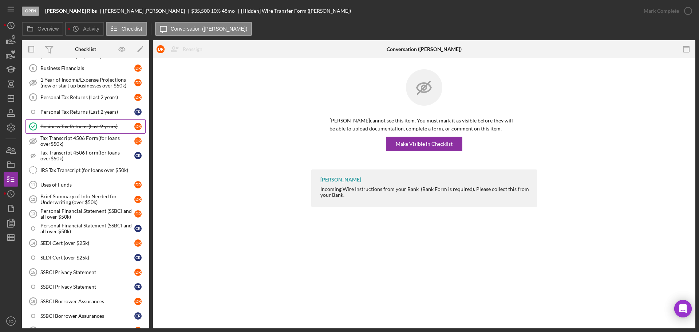
scroll to position [546, 0]
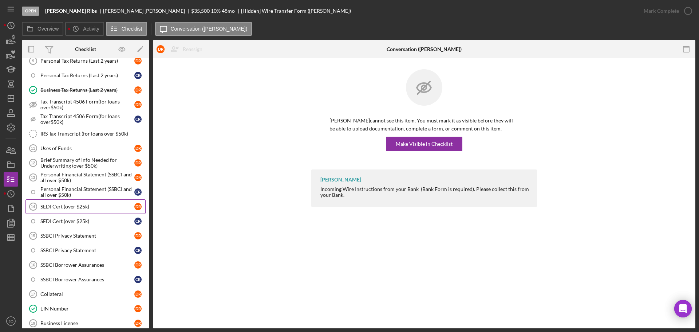
click at [73, 209] on div "SEDI Cert (over $25k)" at bounding box center [87, 207] width 94 height 6
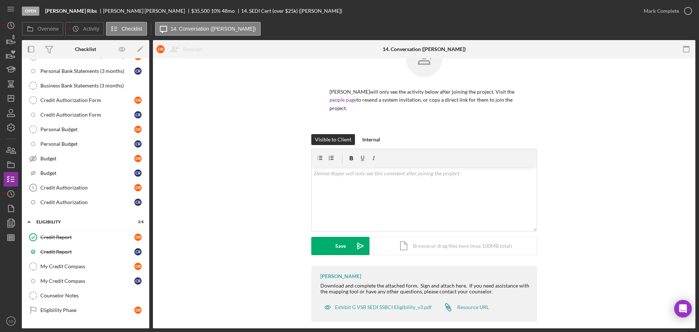
scroll to position [73, 0]
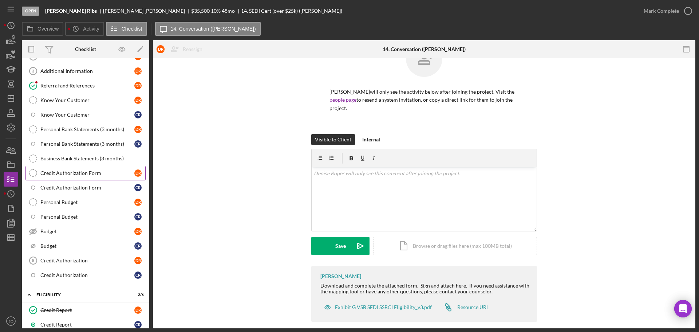
click at [91, 175] on div "Credit Authorization Form" at bounding box center [87, 173] width 94 height 6
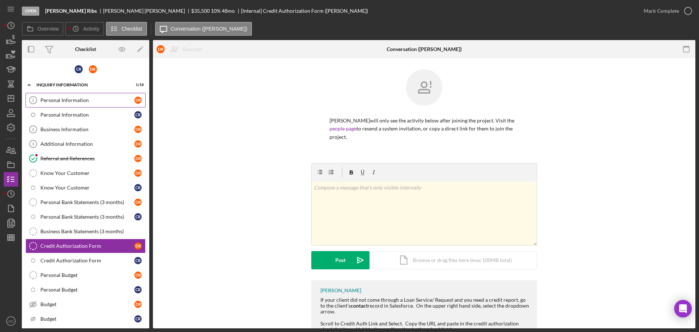
click at [92, 101] on div "Personal Information" at bounding box center [87, 100] width 94 height 6
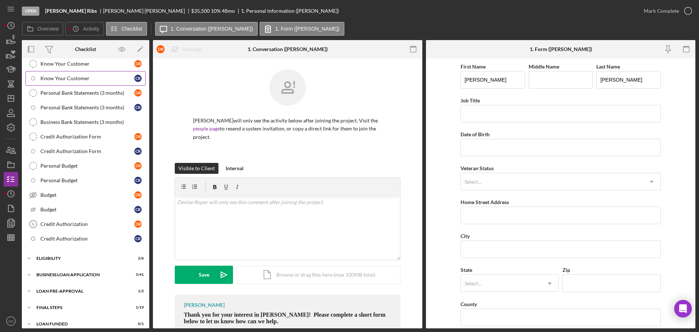
scroll to position [116, 0]
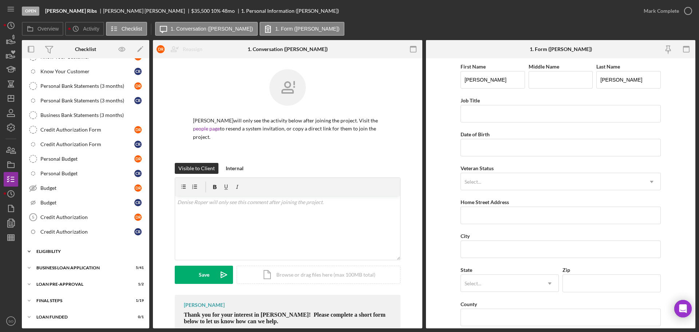
click at [60, 249] on div "ELIGIBILITY" at bounding box center [88, 251] width 104 height 4
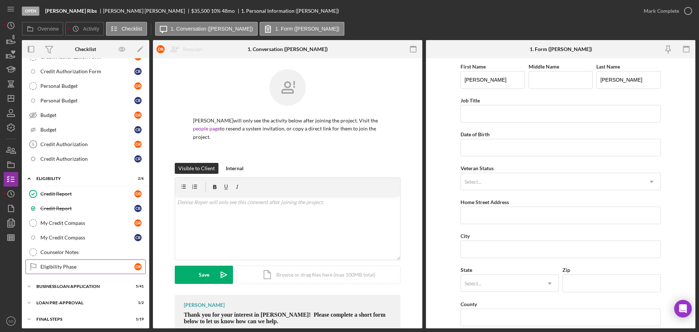
scroll to position [208, 0]
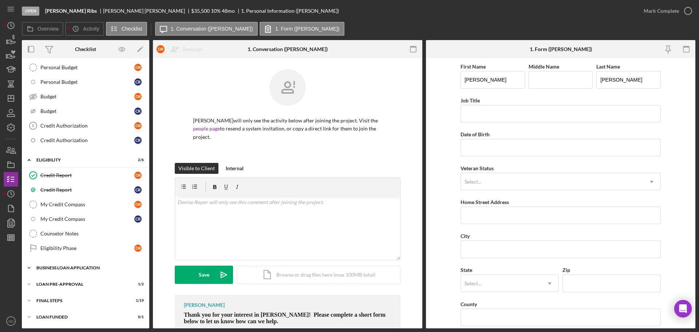
click at [64, 270] on div "Icon/Expander BUSINESS LOAN APPLICATION 5 / 41" at bounding box center [85, 267] width 127 height 15
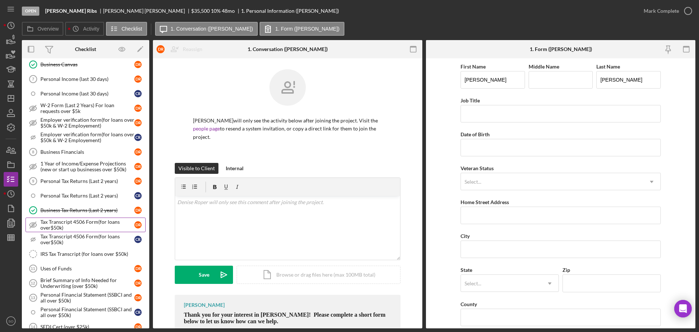
scroll to position [462, 0]
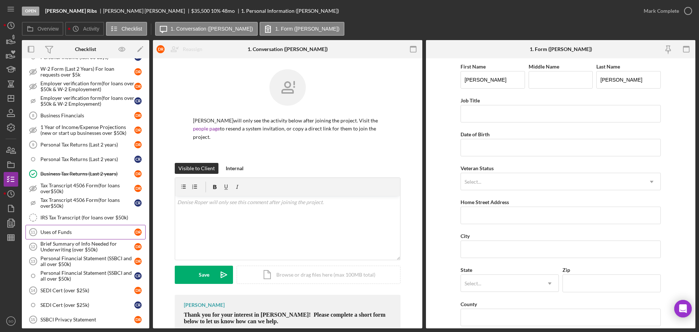
click at [101, 232] on div "Uses of Funds" at bounding box center [87, 232] width 94 height 6
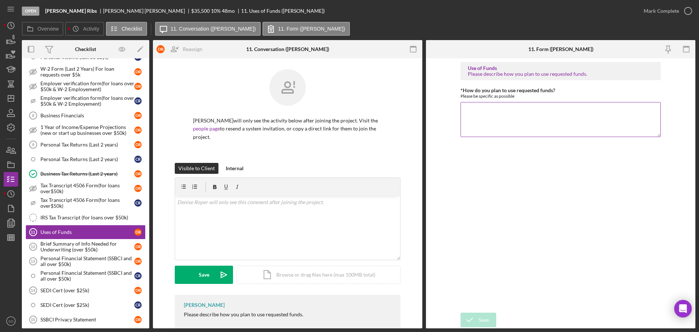
click at [485, 106] on textarea "*How do you plan to use requested funds?" at bounding box center [561, 119] width 200 height 35
click at [504, 109] on textarea "Funds from this lloan will be used to refinance an NMTC loan." at bounding box center [561, 119] width 200 height 35
click at [606, 110] on textarea "Funds from this loan will be used to refinance an NMTC loan." at bounding box center [561, 119] width 200 height 35
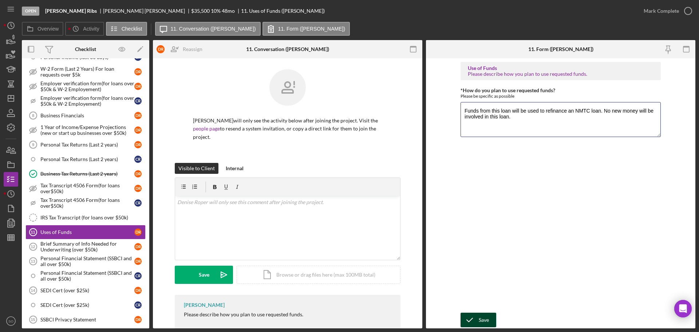
type textarea "Funds from this loan will be used to refinance an NMTC loan. No new money will …"
click at [469, 312] on icon "submit" at bounding box center [470, 320] width 18 height 18
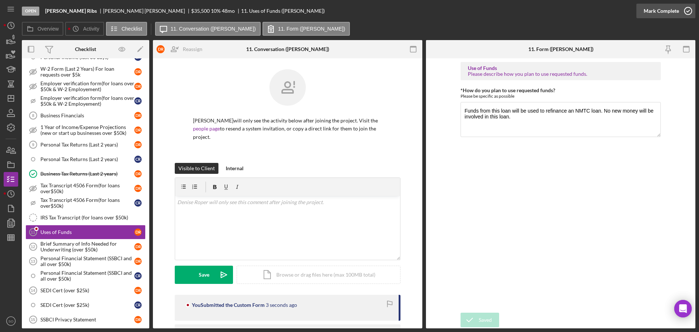
click at [647, 10] on div "Mark Complete" at bounding box center [661, 11] width 35 height 15
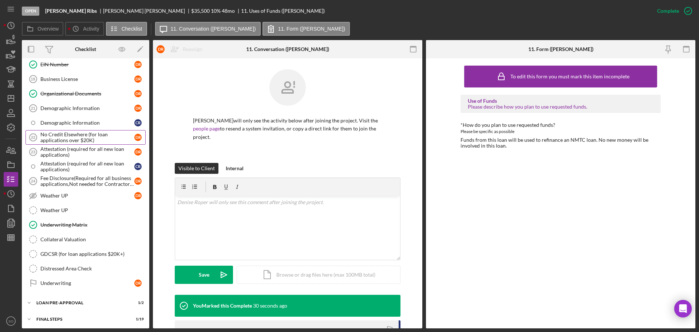
scroll to position [809, 0]
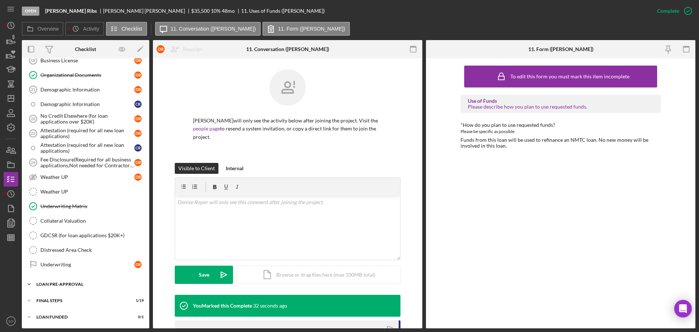
click at [91, 285] on div "LOAN PRE-APPROVAL" at bounding box center [88, 284] width 104 height 4
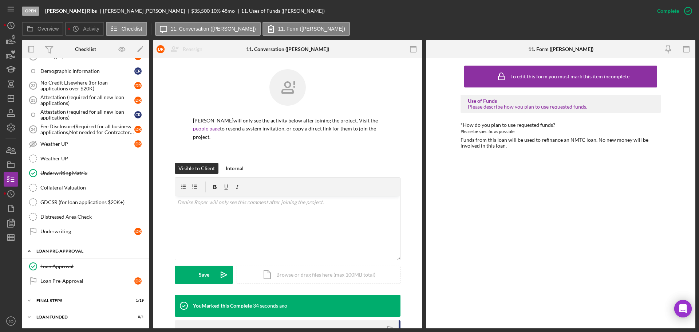
click at [53, 249] on div "LOAN PRE-APPROVAL" at bounding box center [88, 251] width 104 height 4
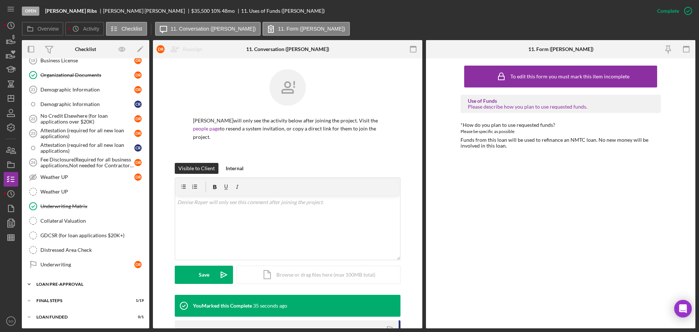
click at [59, 281] on div "Icon/Expander LOAN PRE-APPROVAL 1 / 2" at bounding box center [85, 284] width 127 height 15
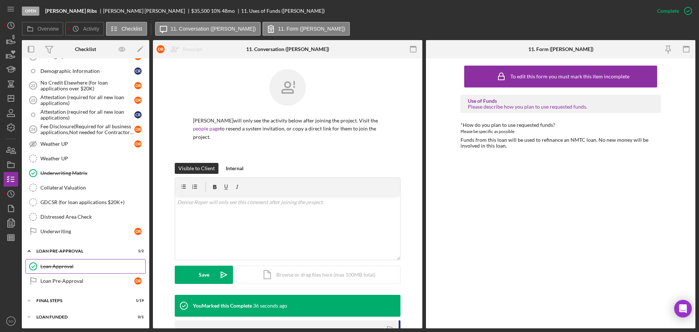
click at [58, 271] on link "Loan Approval Loan Approval" at bounding box center [85, 266] width 120 height 15
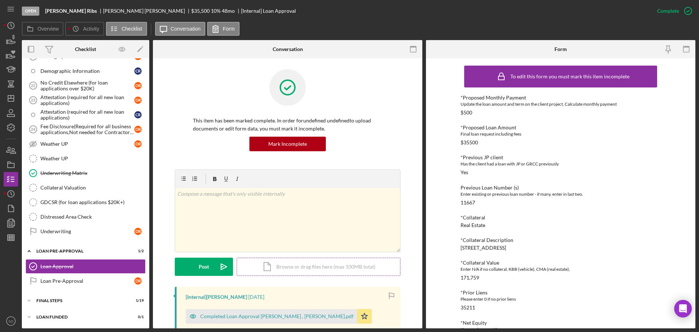
scroll to position [182, 0]
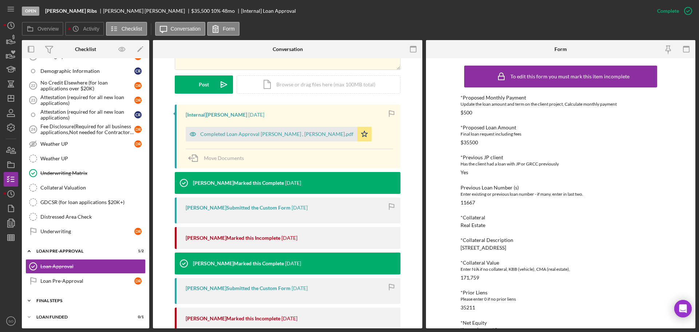
click at [79, 304] on div "Icon/Expander FINAL STEPS 1 / 19" at bounding box center [85, 300] width 127 height 15
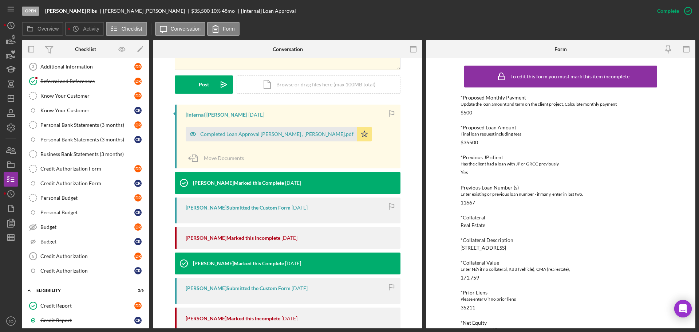
scroll to position [0, 0]
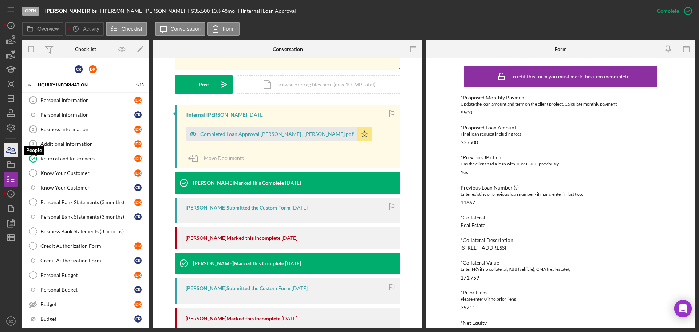
click at [15, 150] on icon "button" at bounding box center [13, 150] width 5 height 5
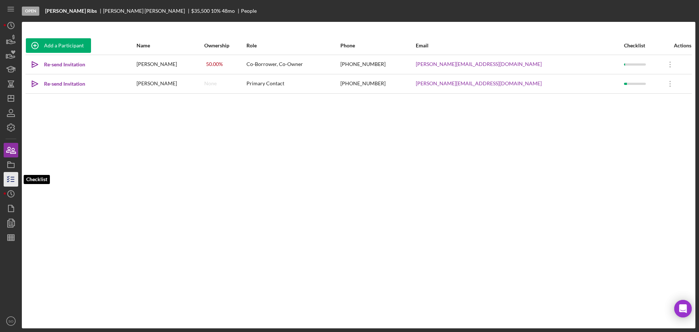
click at [8, 180] on polyline "button" at bounding box center [8, 178] width 2 height 1
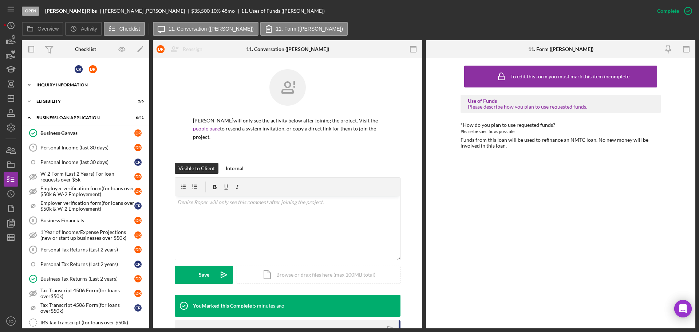
click at [66, 90] on div "Icon/Expander INQUIRY INFORMATION 1 / 18" at bounding box center [85, 85] width 127 height 15
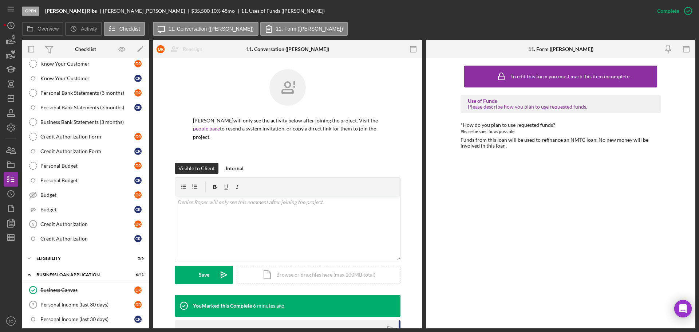
scroll to position [182, 0]
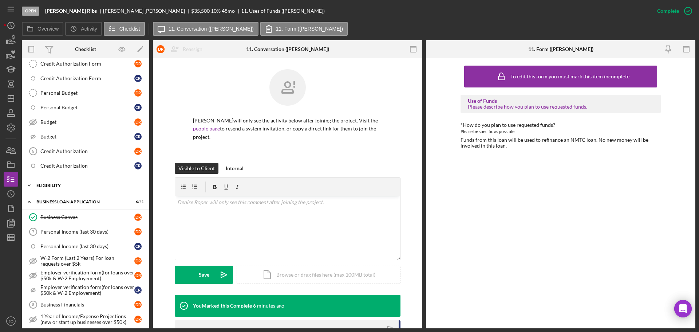
click at [71, 185] on div "ELIGIBILITY" at bounding box center [88, 185] width 104 height 4
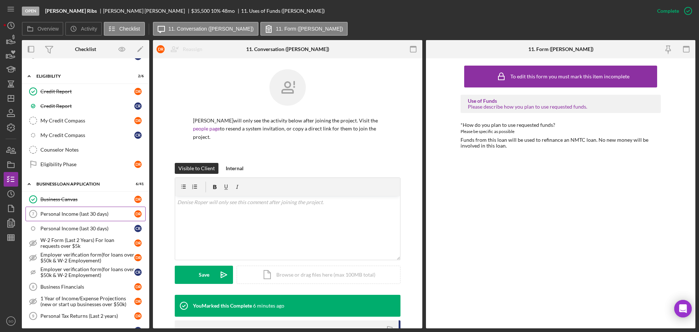
scroll to position [364, 0]
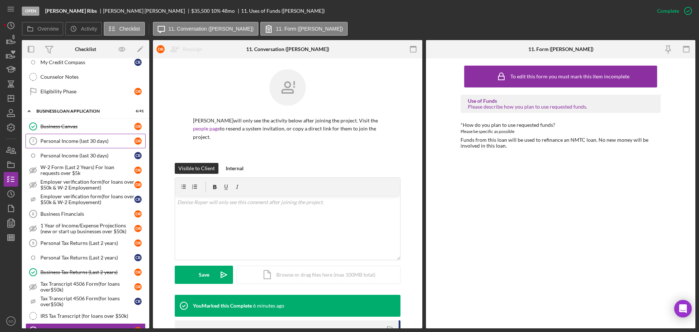
click at [84, 146] on link "Personal Income (last 30 days) 7 Personal Income (last 30 days) D R" at bounding box center [85, 141] width 120 height 15
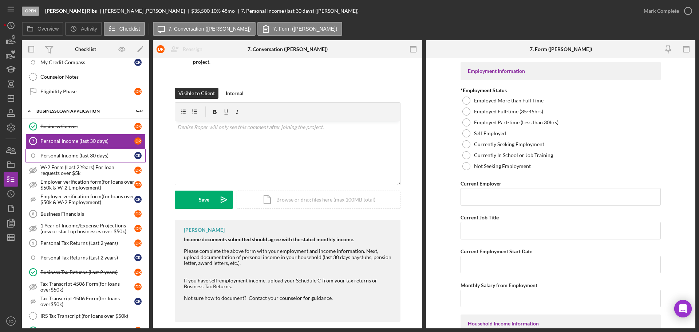
click at [64, 153] on div "Personal Income (last 30 days)" at bounding box center [87, 156] width 94 height 6
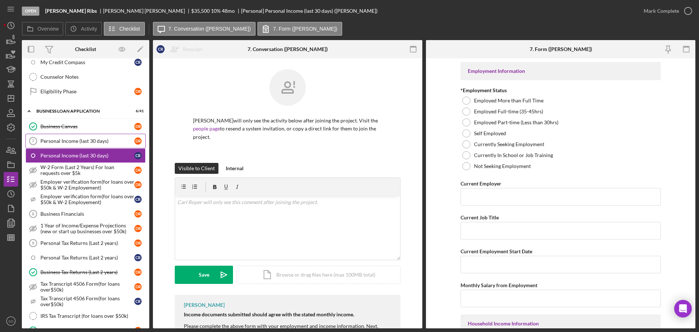
click at [65, 144] on link "Personal Income (last 30 days) 7 Personal Income (last 30 days) D R" at bounding box center [85, 141] width 120 height 15
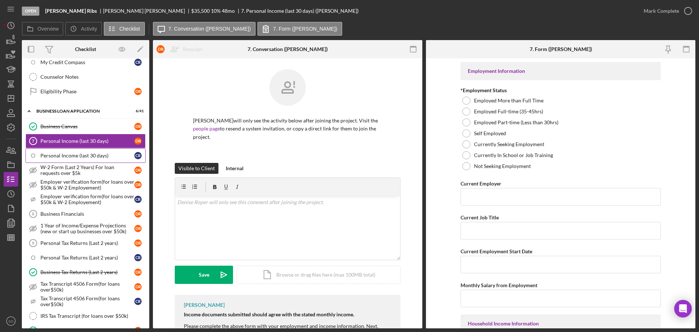
drag, startPoint x: 68, startPoint y: 157, endPoint x: 75, endPoint y: 161, distance: 7.7
click at [68, 157] on div "Personal Income (last 30 days)" at bounding box center [87, 156] width 94 height 6
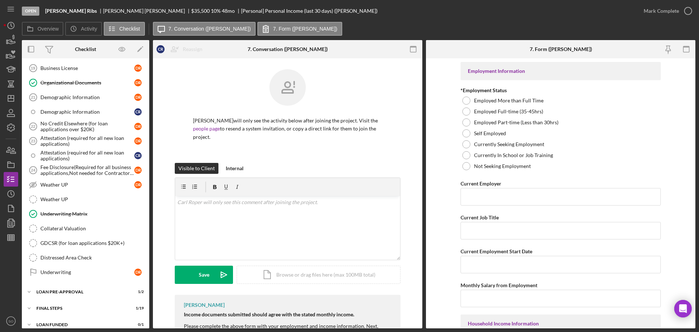
scroll to position [809, 0]
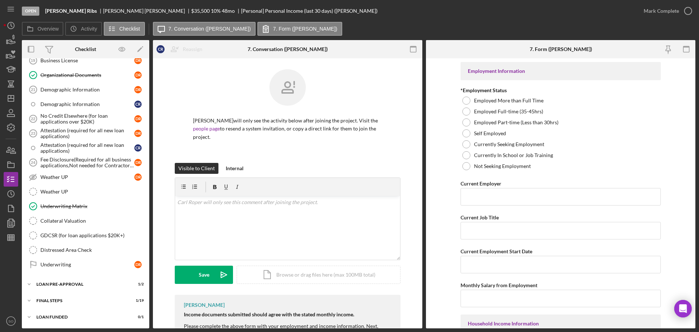
drag, startPoint x: 64, startPoint y: 280, endPoint x: 86, endPoint y: 275, distance: 22.3
click at [68, 280] on div "Icon/Expander LOAN PRE-APPROVAL 1 / 2" at bounding box center [85, 284] width 127 height 15
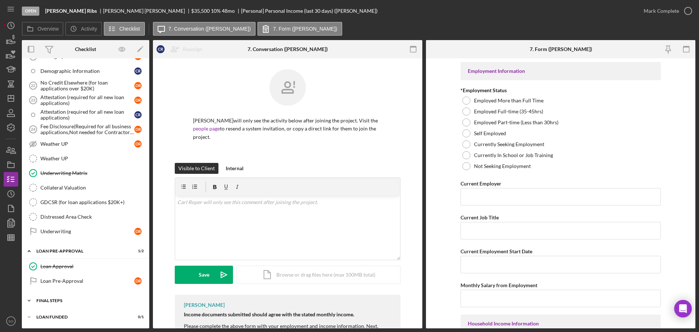
click at [82, 299] on div "FINAL STEPS" at bounding box center [88, 300] width 104 height 4
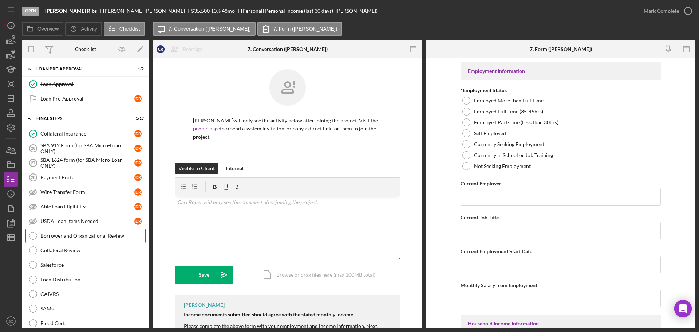
click at [80, 240] on link "Borrower and Organizational Review Borrower and Organizational Review" at bounding box center [85, 235] width 120 height 15
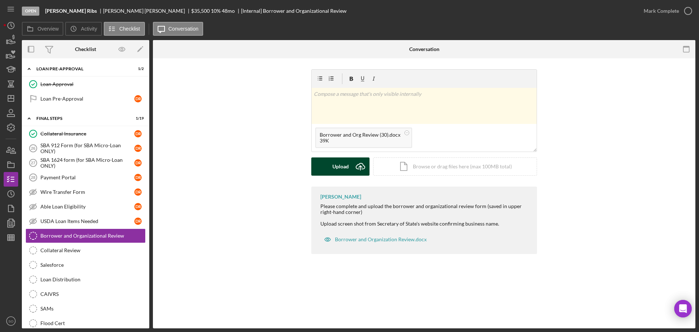
click at [343, 164] on div "Upload" at bounding box center [340, 166] width 16 height 18
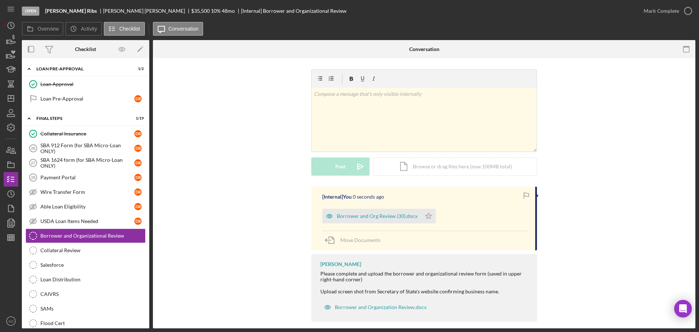
scroll to position [8, 0]
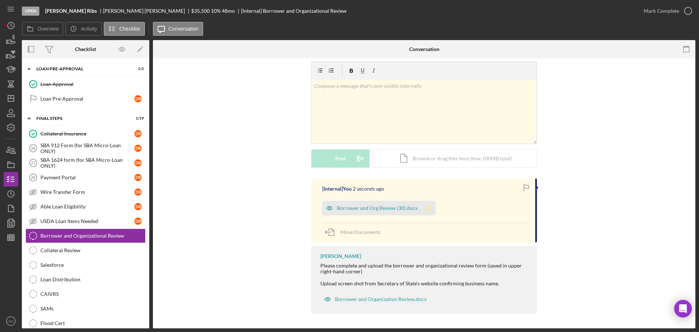
click at [429, 209] on icon "Icon/Star" at bounding box center [428, 208] width 15 height 15
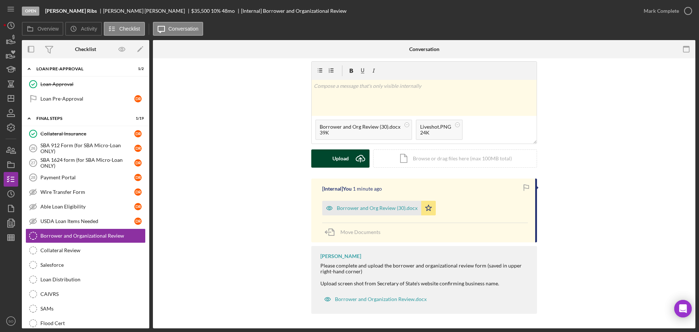
click at [319, 155] on button "Upload Icon/Upload" at bounding box center [340, 158] width 58 height 18
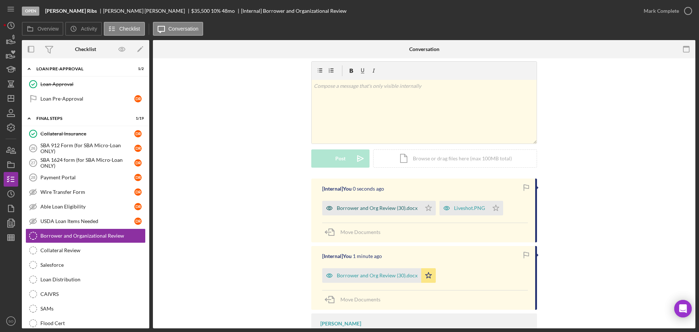
scroll to position [75, 0]
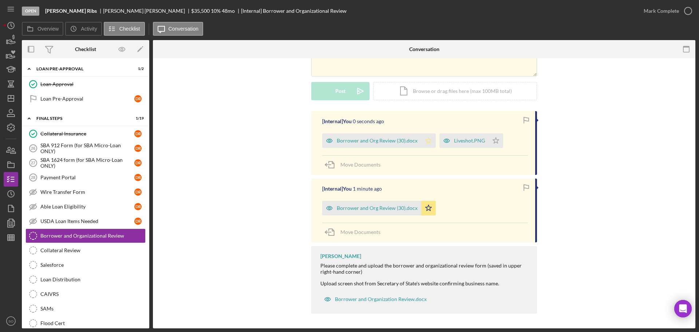
click at [426, 141] on icon "Icon/Star" at bounding box center [428, 140] width 15 height 15
click at [490, 139] on icon "Icon/Star" at bounding box center [496, 140] width 15 height 15
click at [365, 231] on span "Move Documents" at bounding box center [360, 232] width 40 height 6
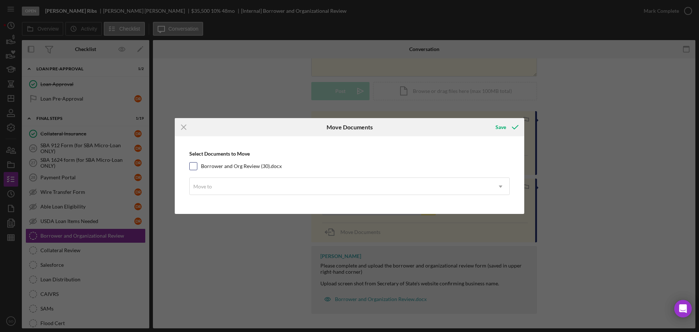
click at [194, 165] on input "Borrower and Org Review (30).docx" at bounding box center [193, 165] width 7 height 7
checkbox input "true"
drag, startPoint x: 227, startPoint y: 181, endPoint x: 229, endPoint y: 188, distance: 6.9
click at [228, 183] on div "Move to" at bounding box center [341, 186] width 302 height 17
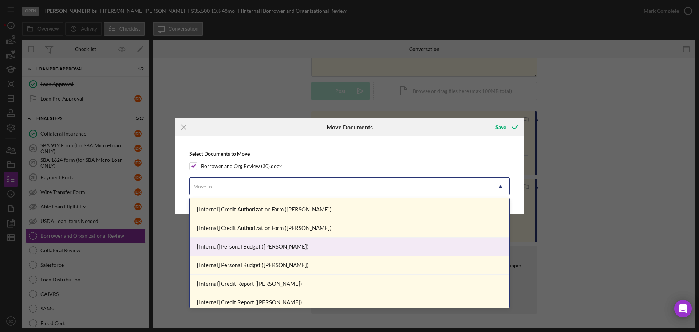
scroll to position [218, 0]
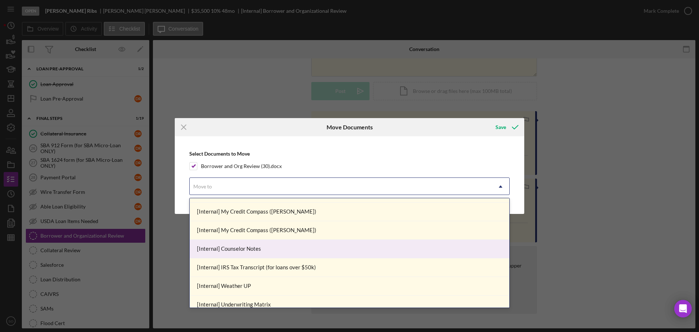
click at [255, 249] on div "[Internal] Counselor Notes" at bounding box center [350, 249] width 320 height 19
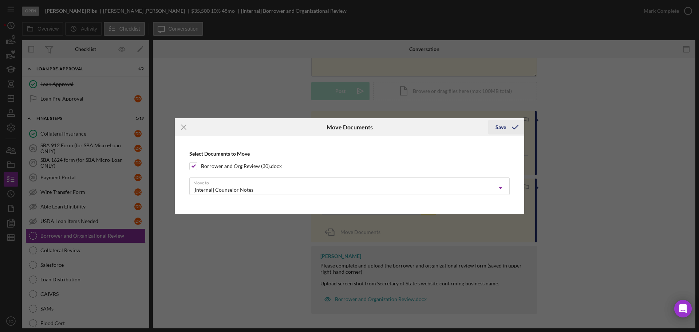
click at [508, 129] on icon "submit" at bounding box center [515, 127] width 18 height 18
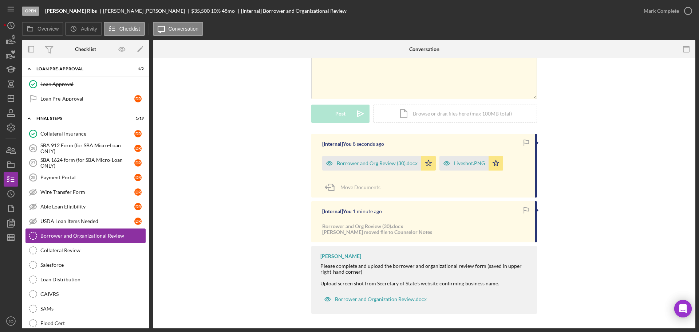
scroll to position [53, 0]
click at [241, 230] on div "[Internal] You 8 seconds ago Borrower and Org Review (30).docx Icon/Star Livesh…" at bounding box center [424, 226] width 521 height 184
click at [642, 11] on button "Mark Complete" at bounding box center [665, 11] width 59 height 15
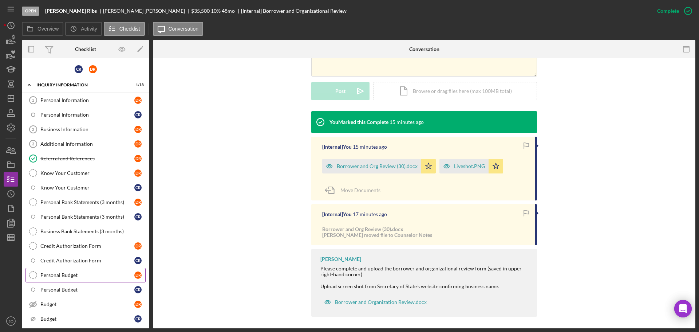
scroll to position [36, 0]
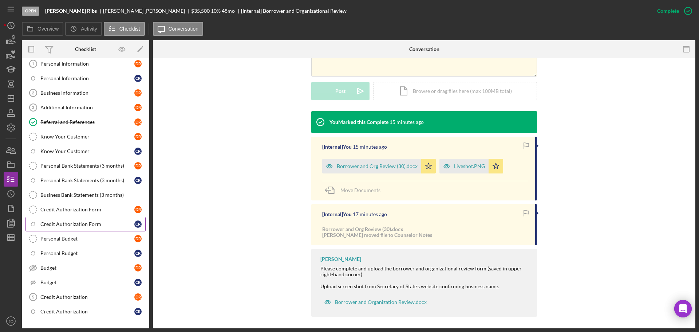
click at [66, 226] on div "Credit Authorization Form" at bounding box center [87, 224] width 94 height 6
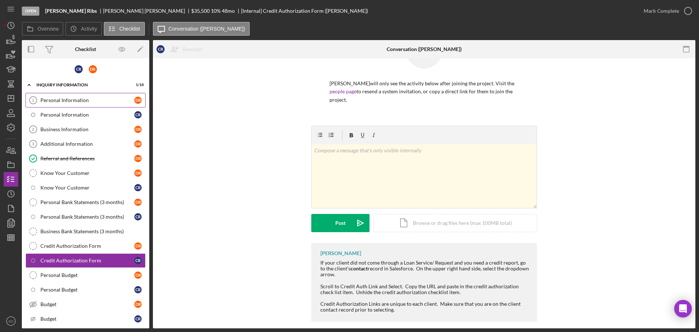
click at [70, 98] on div "Personal Information" at bounding box center [87, 100] width 94 height 6
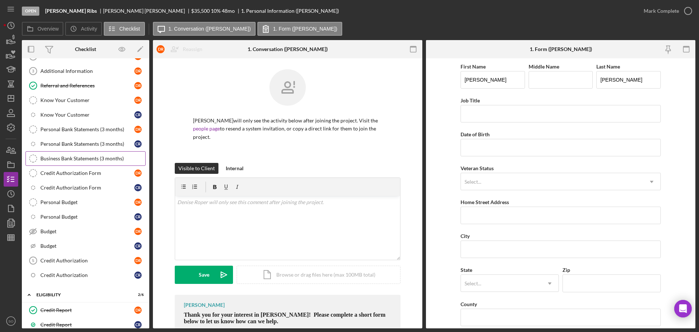
scroll to position [109, 0]
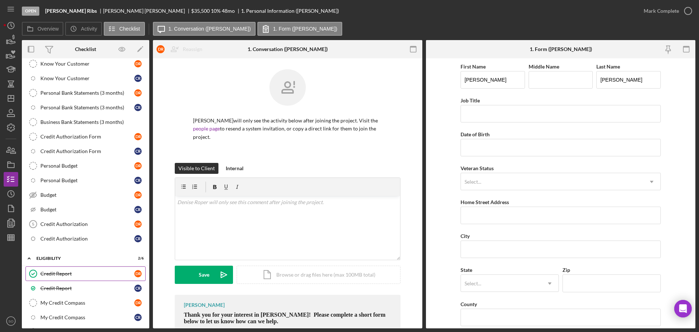
click at [66, 269] on link "Credit Report Credit Report D R" at bounding box center [85, 273] width 120 height 15
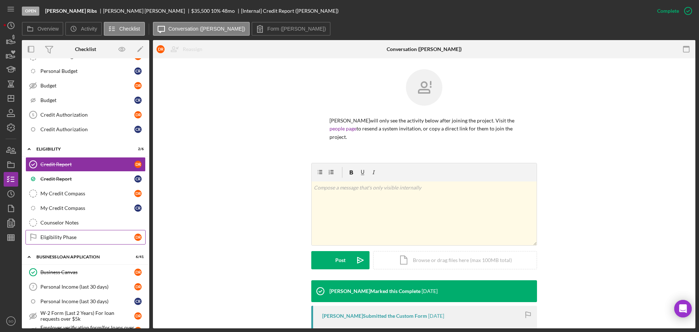
scroll to position [255, 0]
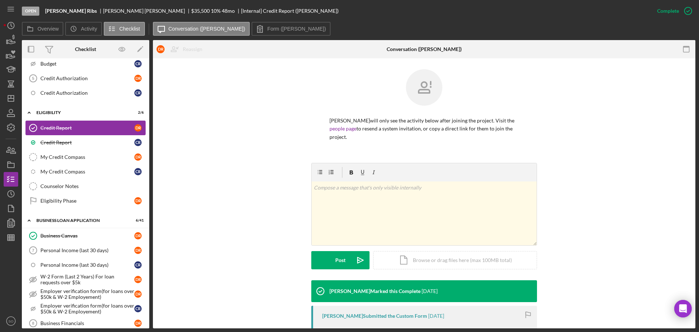
click at [102, 128] on div "Credit Report" at bounding box center [87, 128] width 94 height 6
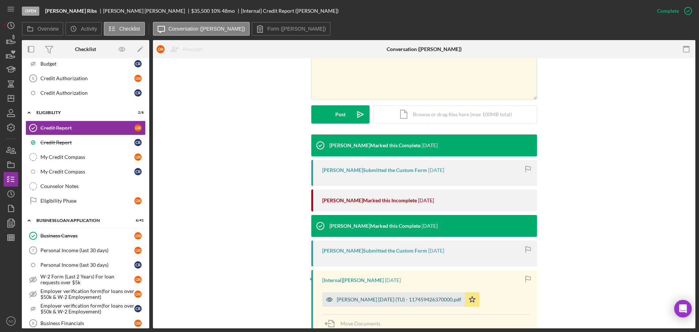
click at [401, 296] on div "[PERSON_NAME] [DATE] (TU) - 117459426370000.pdf" at bounding box center [399, 299] width 125 height 6
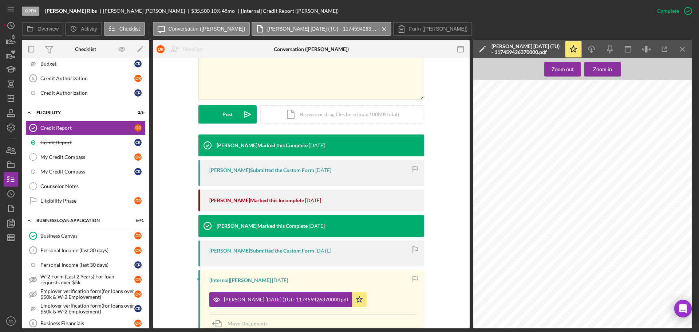
scroll to position [73, 0]
click at [49, 143] on div "Credit Report" at bounding box center [87, 142] width 94 height 6
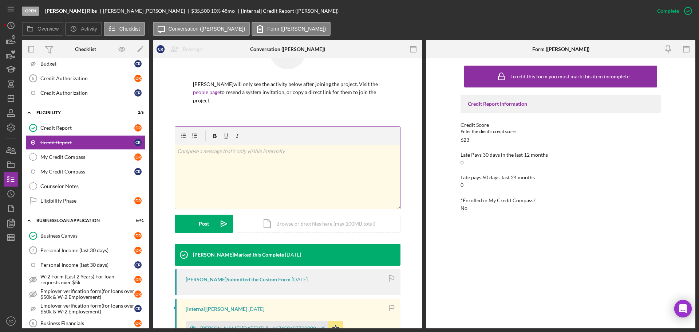
scroll to position [146, 0]
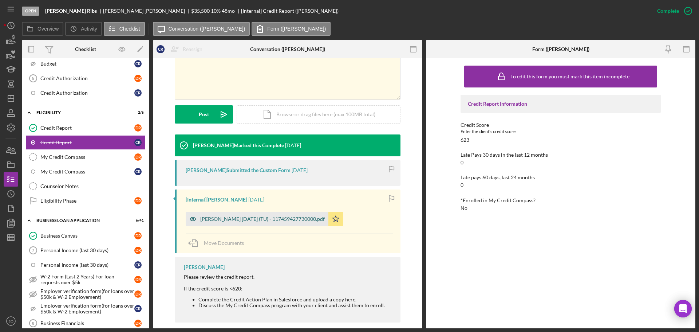
click at [296, 216] on div "[PERSON_NAME] [DATE] (TU) - 117459427730000.pdf" at bounding box center [262, 219] width 125 height 6
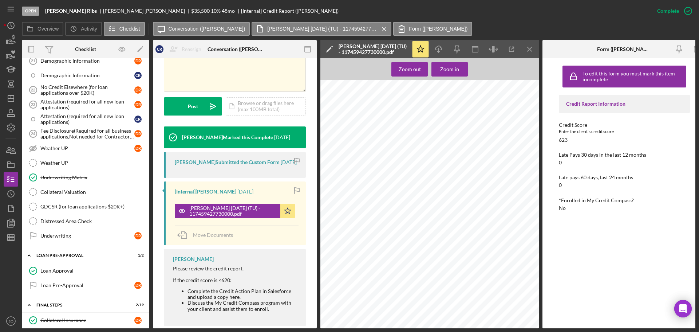
scroll to position [910, 0]
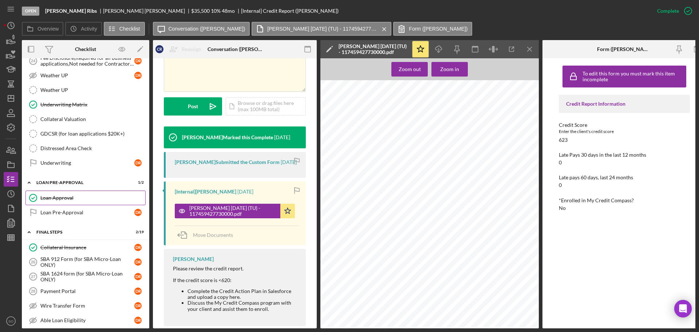
click at [63, 200] on div "Loan Approval" at bounding box center [92, 198] width 105 height 6
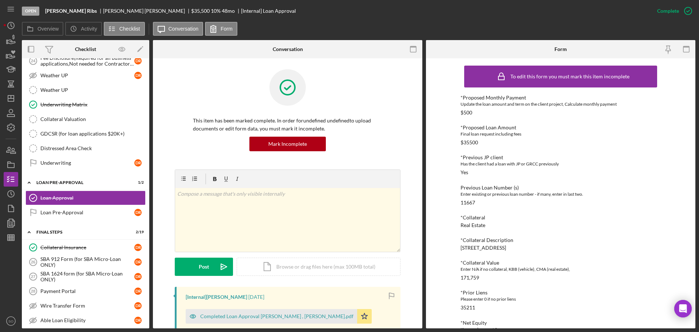
scroll to position [146, 0]
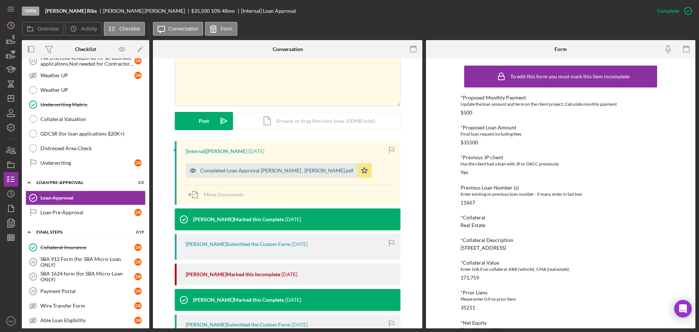
click at [293, 174] on div "Completed Loan Approval [PERSON_NAME] , [PERSON_NAME].pdf" at bounding box center [272, 170] width 172 height 15
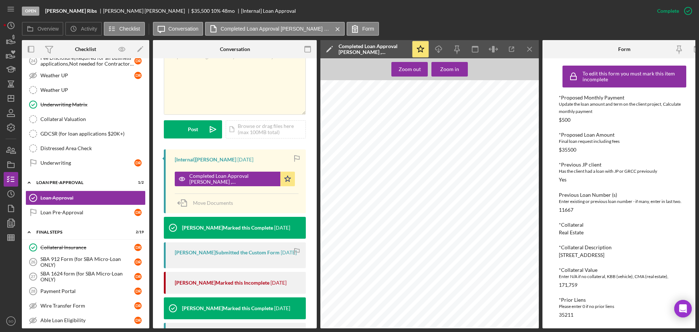
scroll to position [583, 0]
click at [455, 111] on span "approved w/Matrix Exception & [PERSON_NAME] MCC requirement is waived by UW com…" at bounding box center [423, 109] width 166 height 4
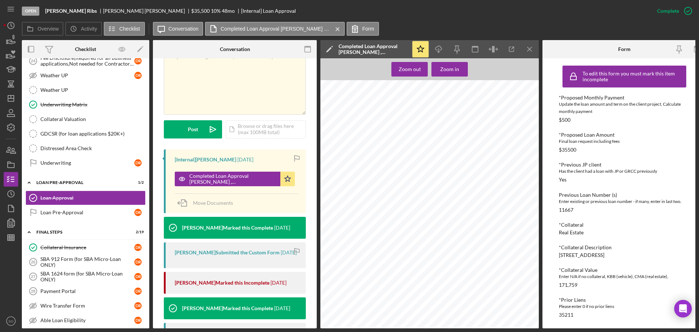
copy span "waived"
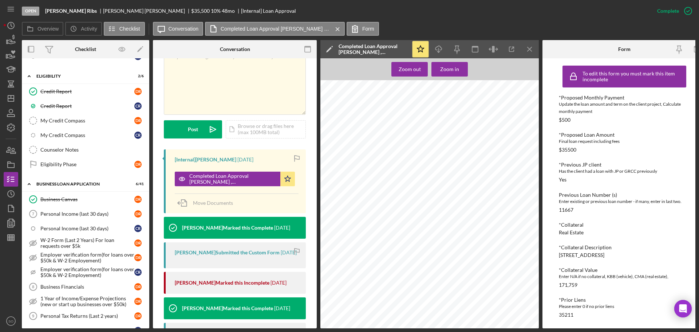
scroll to position [218, 0]
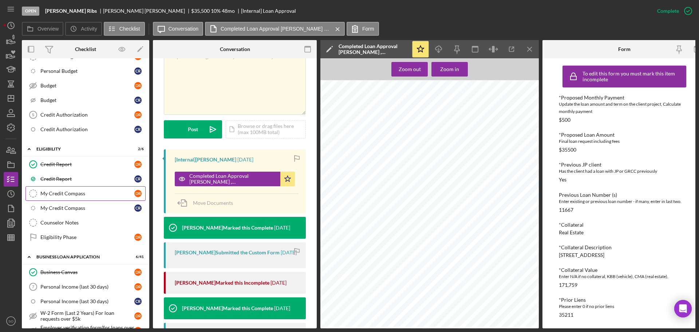
click at [85, 194] on div "My Credit Compass" at bounding box center [87, 193] width 94 height 6
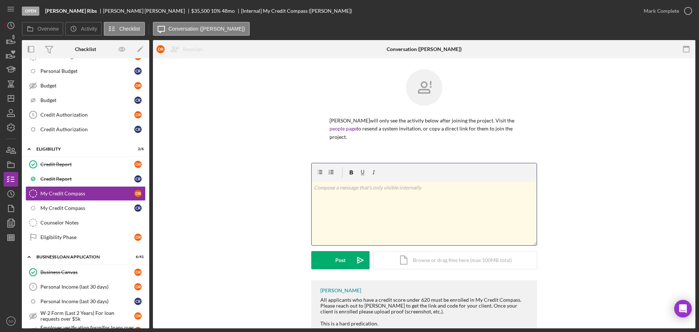
click at [326, 199] on div "v Color teal Color pink Remove color Add row above Add row below Add column bef…" at bounding box center [424, 213] width 225 height 64
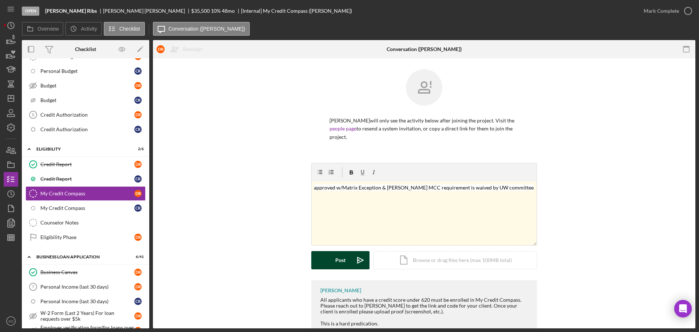
click at [339, 256] on div "Post" at bounding box center [340, 260] width 10 height 18
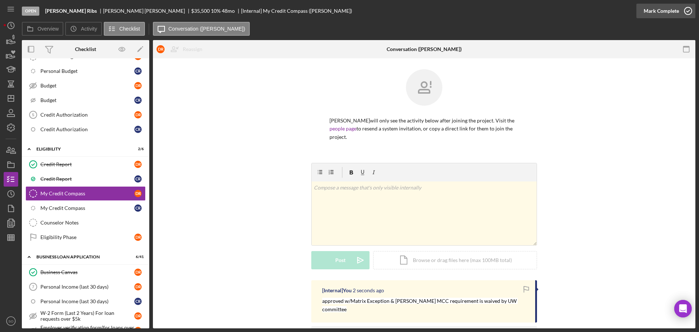
click at [671, 7] on div "Mark Complete" at bounding box center [661, 11] width 35 height 15
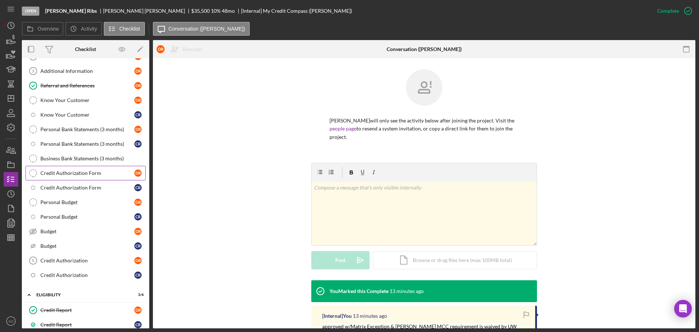
scroll to position [109, 0]
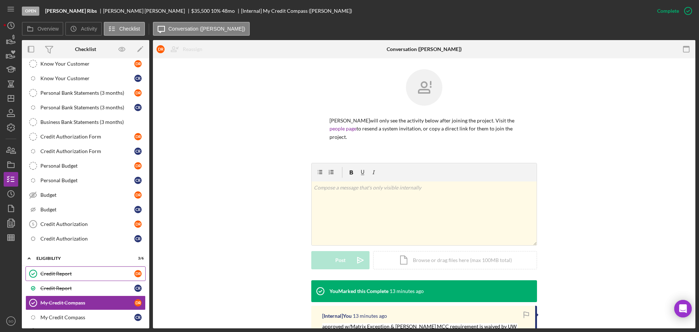
click at [77, 274] on div "Credit Report" at bounding box center [87, 274] width 94 height 6
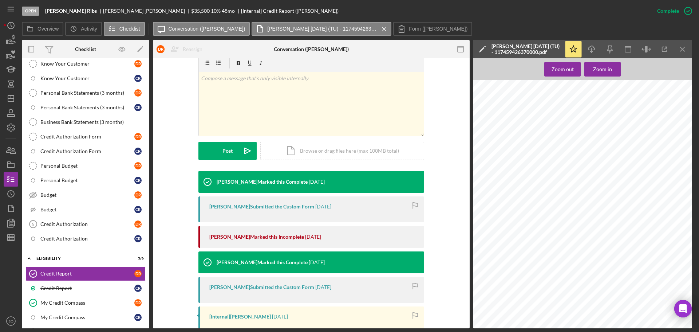
scroll to position [146, 0]
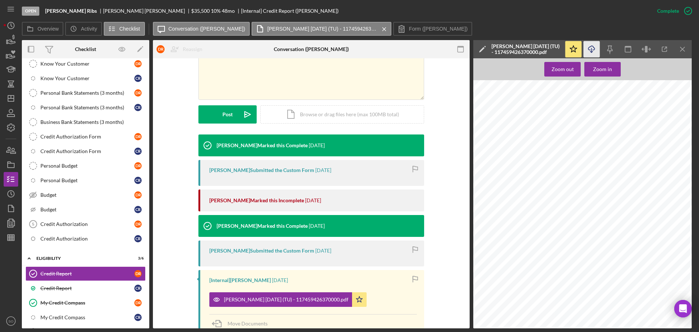
click at [594, 51] on icon "Icon/Download" at bounding box center [592, 49] width 16 height 16
